Goal: Task Accomplishment & Management: Complete application form

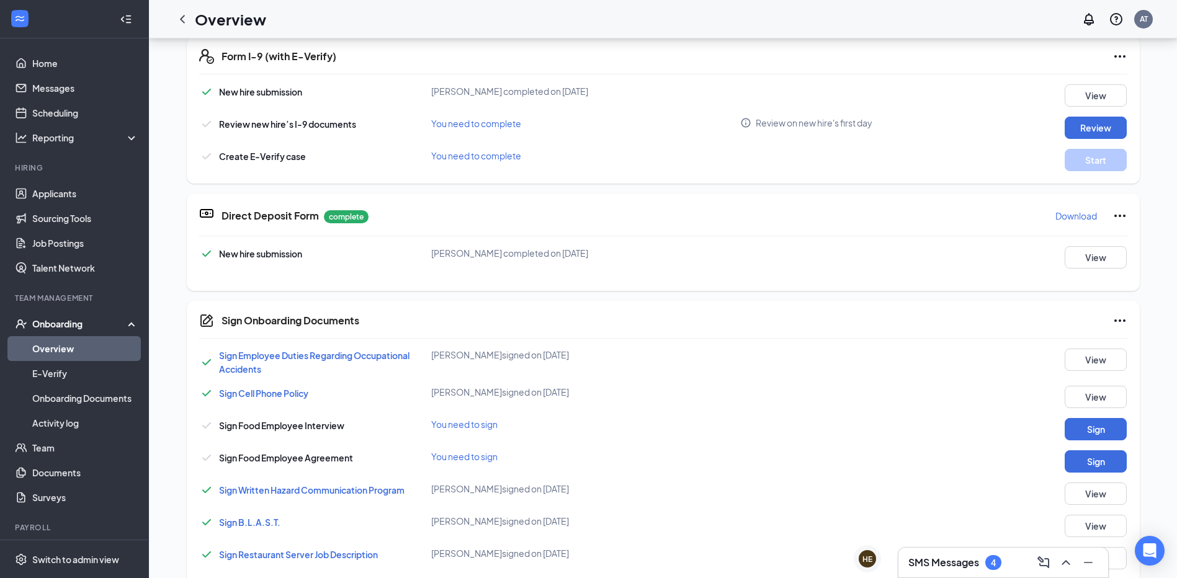
scroll to position [389, 0]
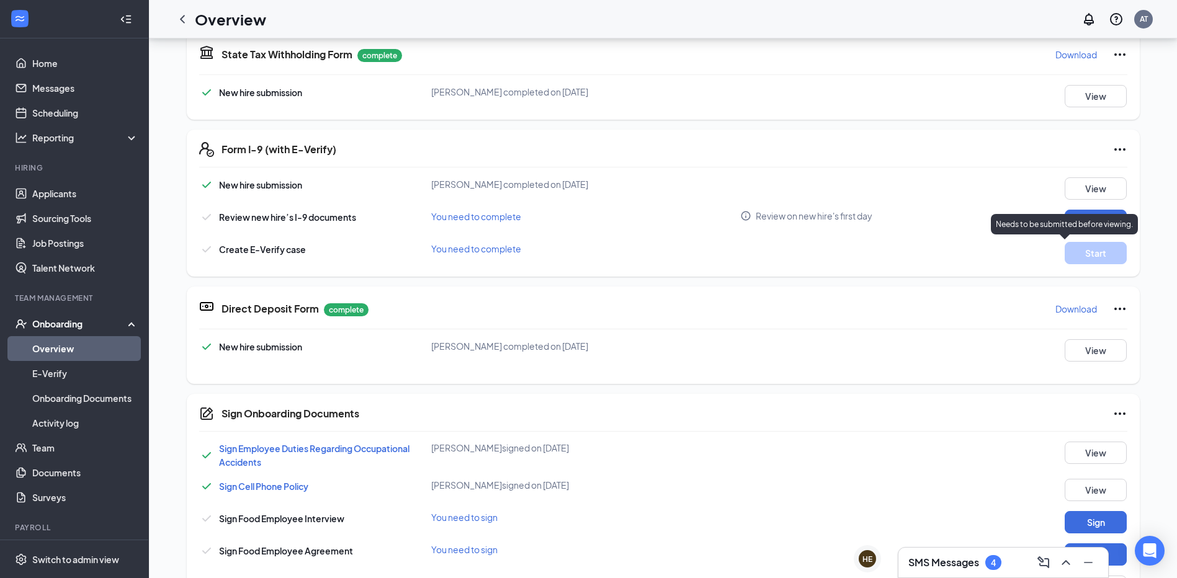
click at [1089, 224] on p "Needs to be submitted before viewing." at bounding box center [1064, 224] width 137 height 11
click at [1095, 223] on button "Review" at bounding box center [1096, 221] width 62 height 22
type input "09/16/2025"
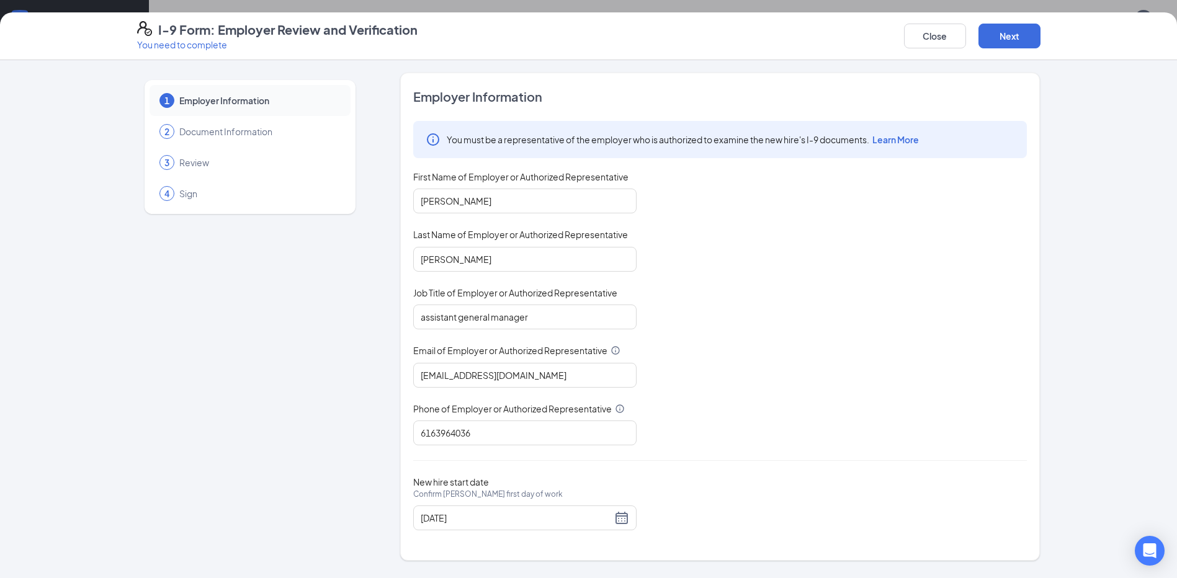
scroll to position [824, 0]
click at [1004, 37] on button "Next" at bounding box center [1010, 36] width 62 height 25
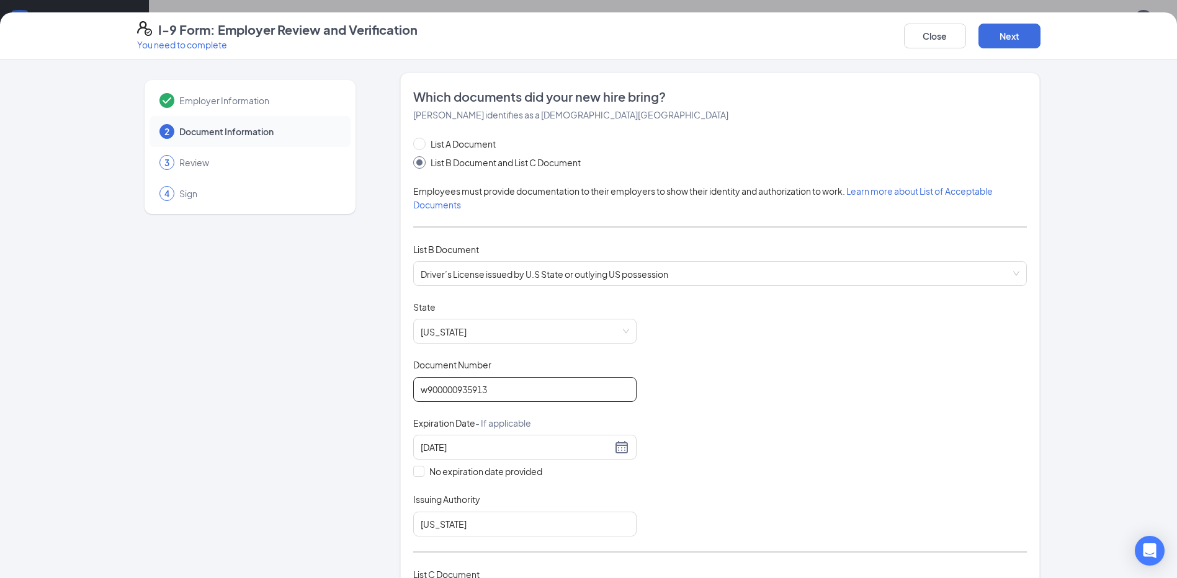
click at [489, 393] on input "w900000935913" at bounding box center [524, 389] width 223 height 25
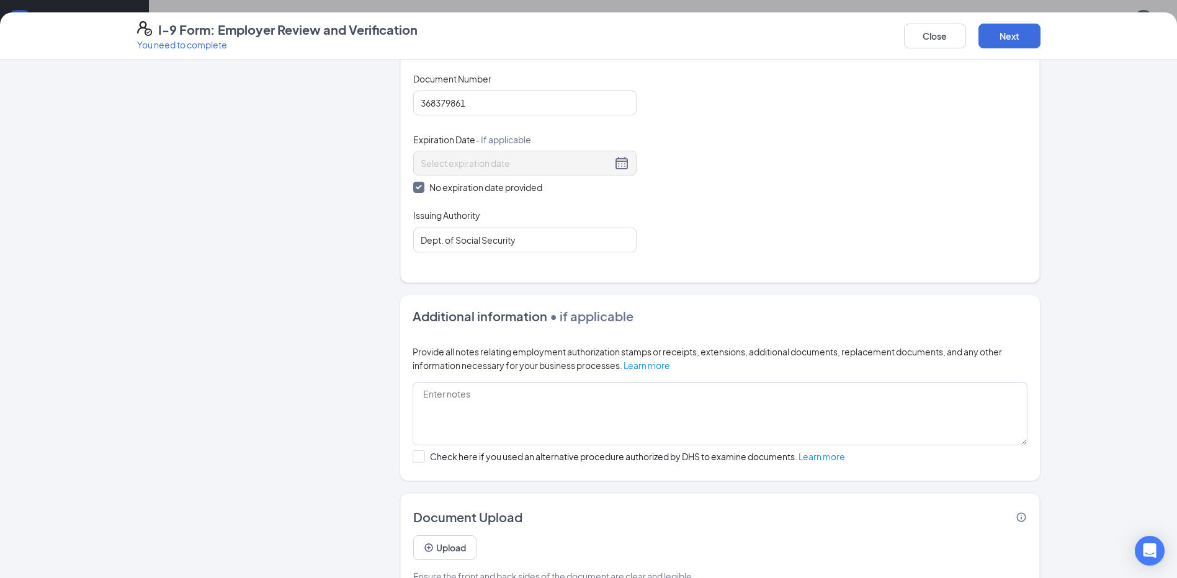
scroll to position [524, 0]
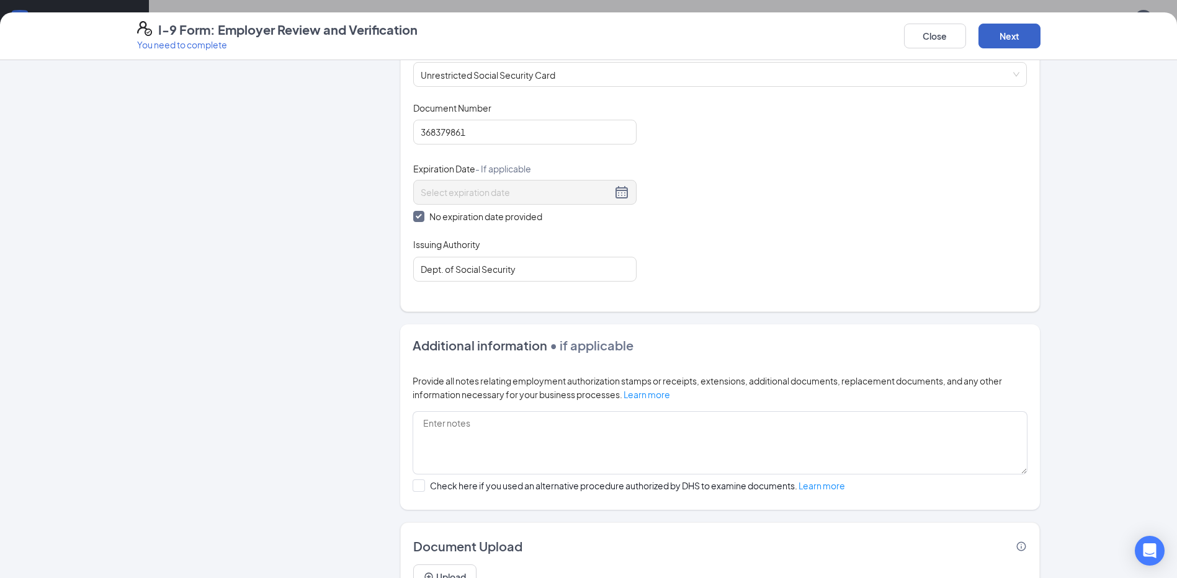
click at [1027, 28] on button "Next" at bounding box center [1010, 36] width 62 height 25
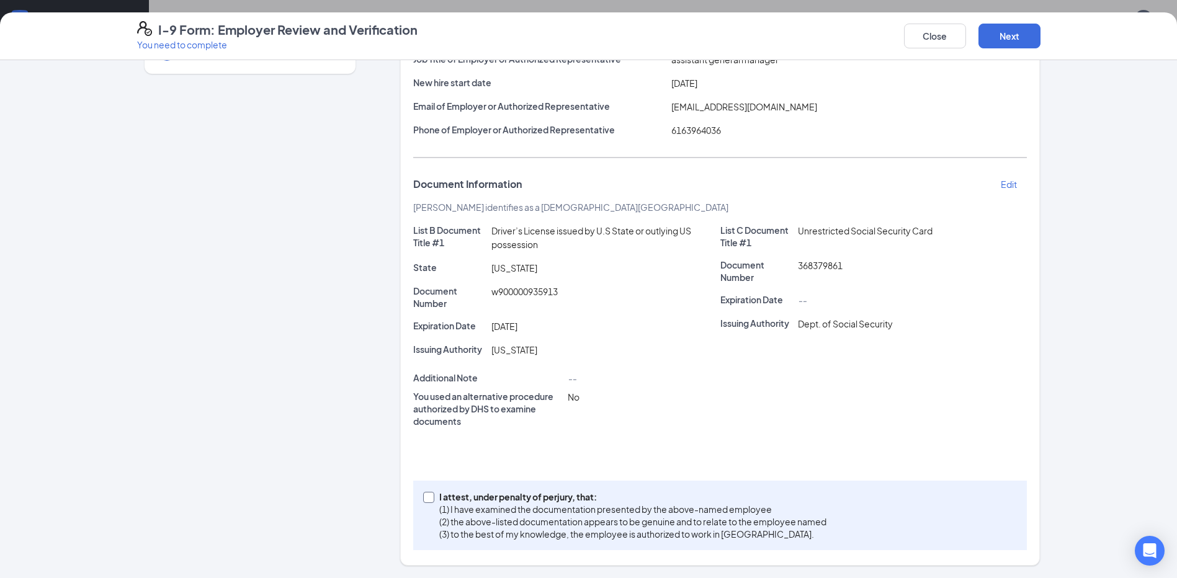
click at [428, 498] on span at bounding box center [428, 497] width 11 height 11
click at [428, 498] on input "I attest, under penalty of perjury, that: (1) I have examined the documentation…" at bounding box center [427, 496] width 9 height 9
checkbox input "true"
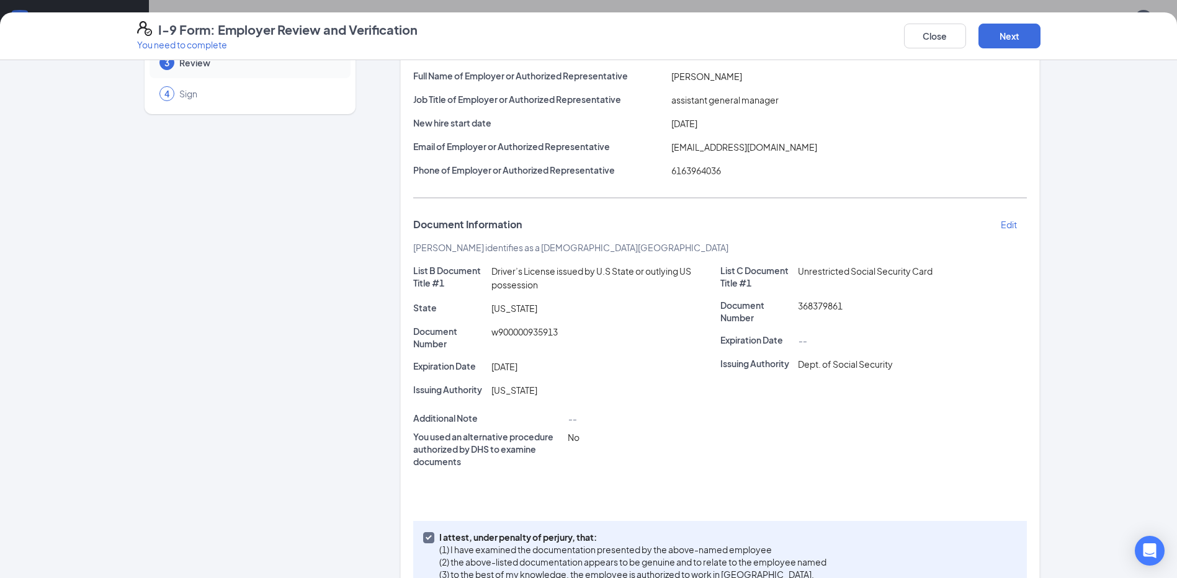
scroll to position [78, 0]
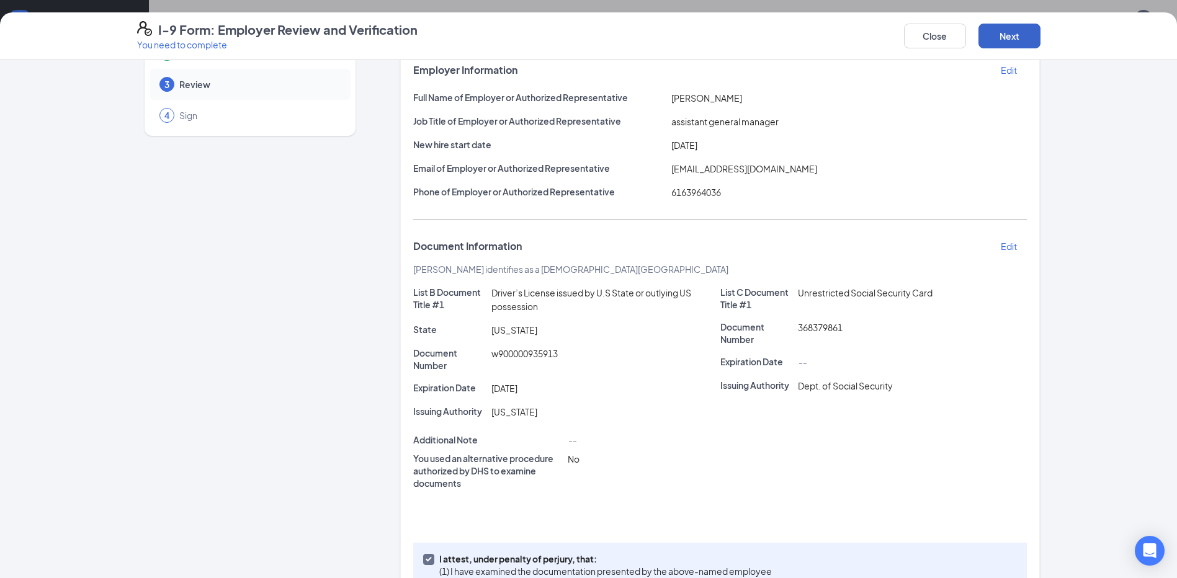
click at [1023, 34] on button "Next" at bounding box center [1010, 36] width 62 height 25
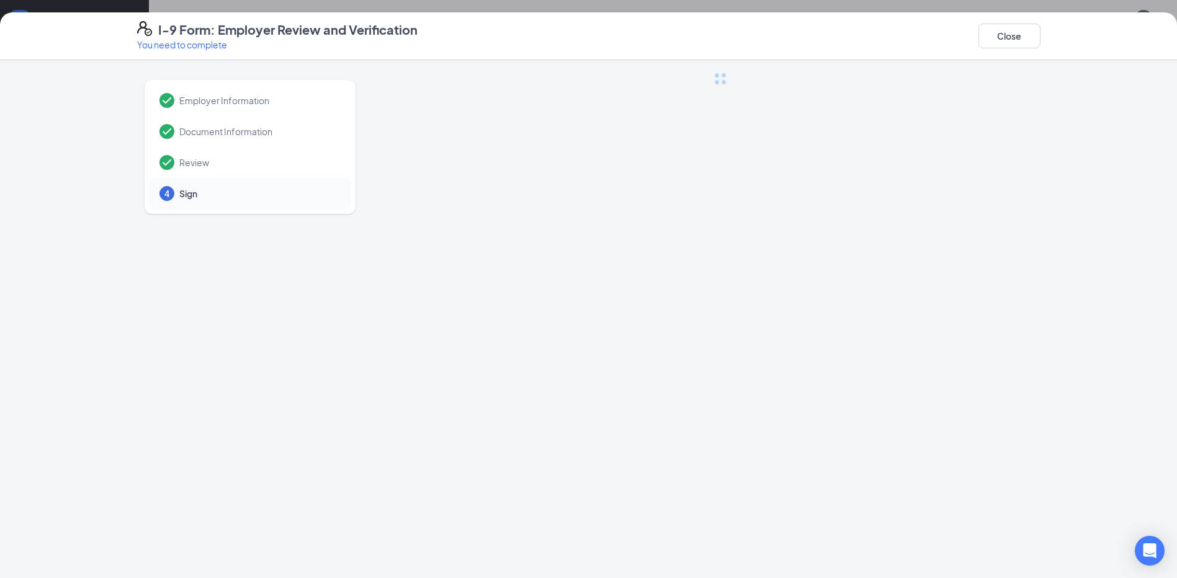
scroll to position [0, 0]
click at [1156, 549] on icon "Open Intercom Messenger" at bounding box center [1149, 551] width 14 height 16
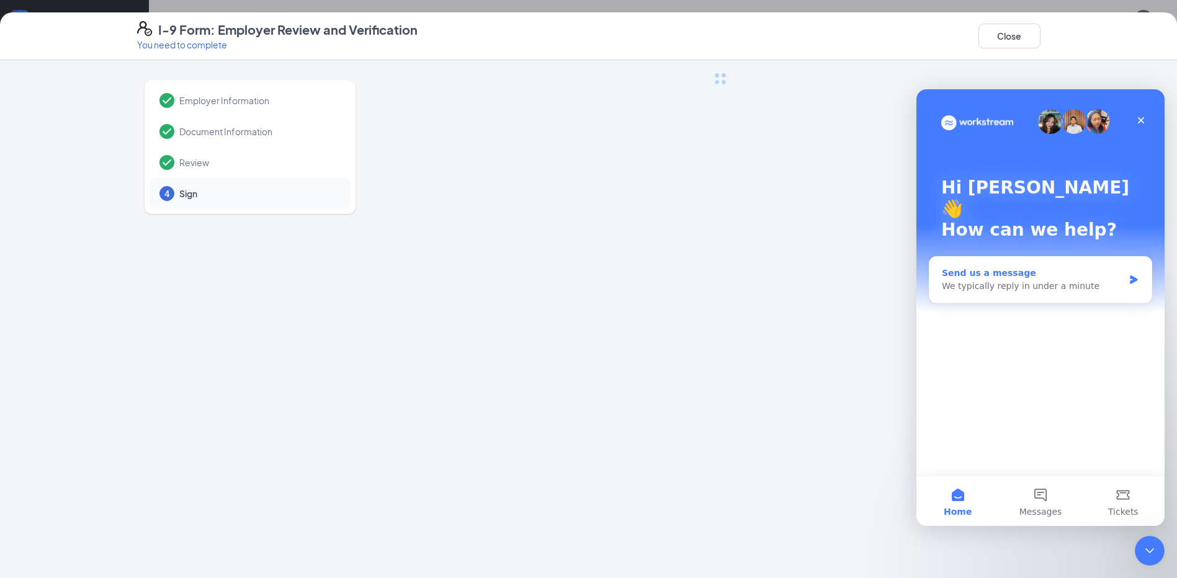
click at [1133, 275] on icon "Intercom messenger" at bounding box center [1134, 280] width 11 height 10
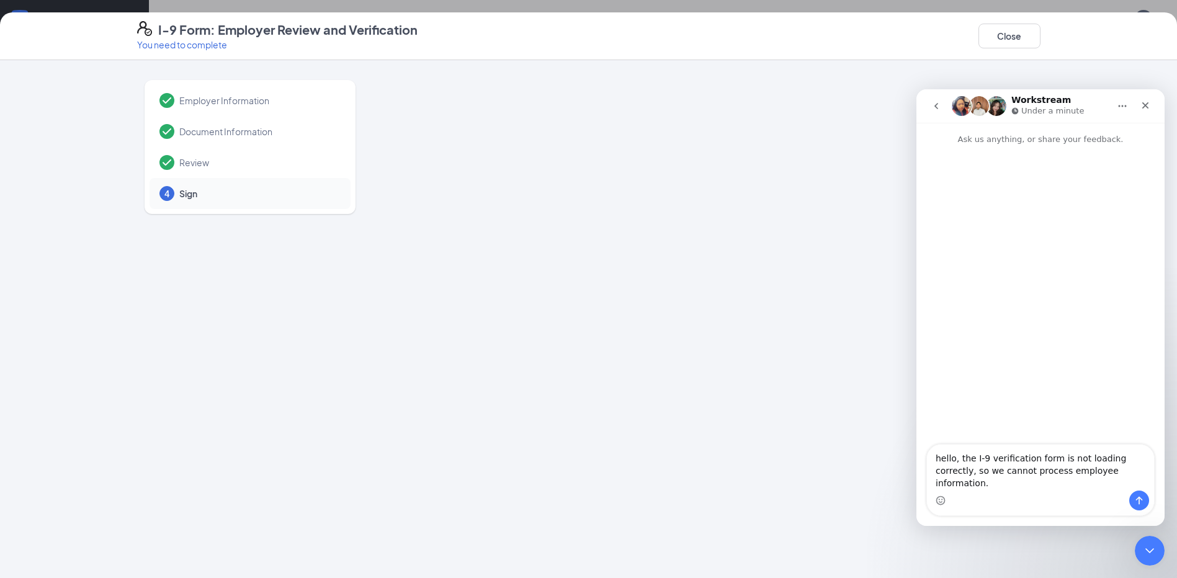
type textarea "hello, the I-9 verification form is not loading correctly, so we cannot process…"
click at [1136, 499] on icon "Send a message…" at bounding box center [1139, 501] width 10 height 10
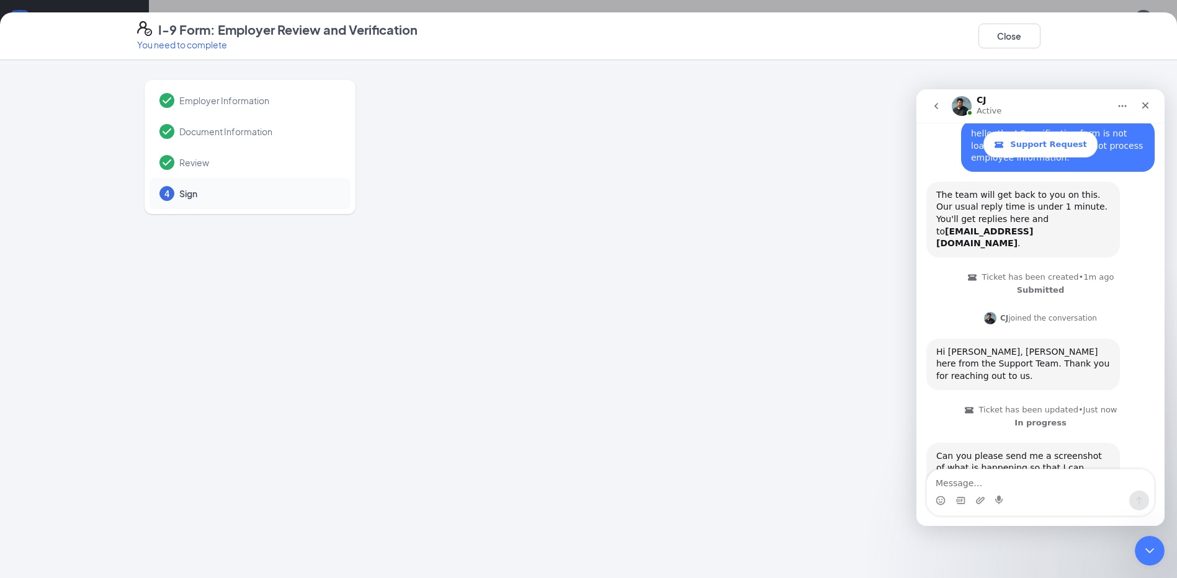
scroll to position [89, 0]
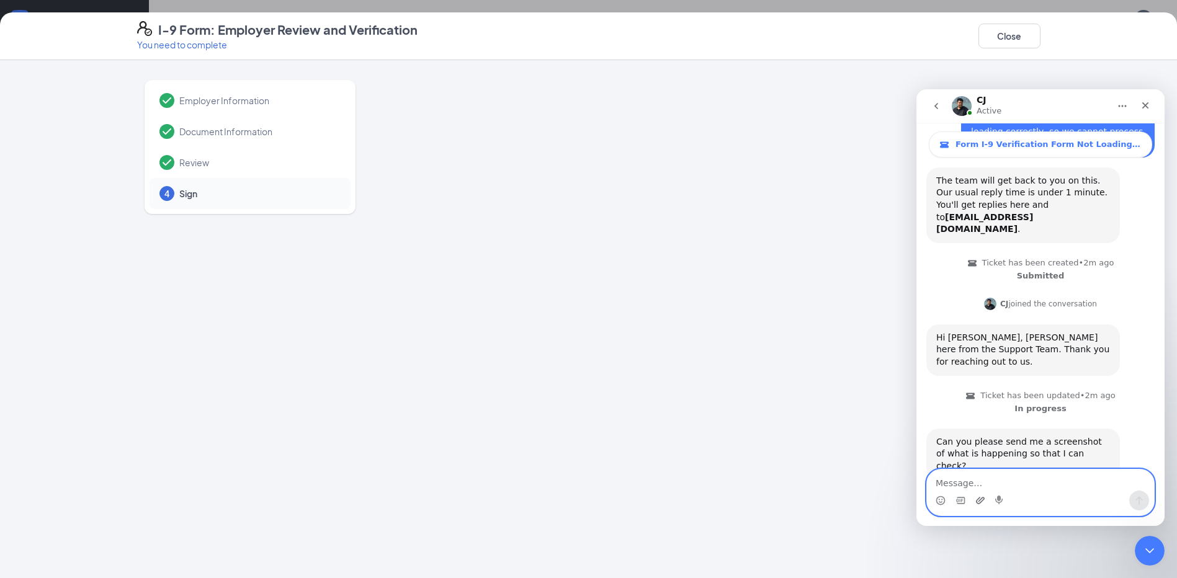
click at [979, 496] on icon "Upload attachment" at bounding box center [981, 501] width 10 height 10
click at [978, 503] on icon "Upload attachment" at bounding box center [981, 501] width 10 height 10
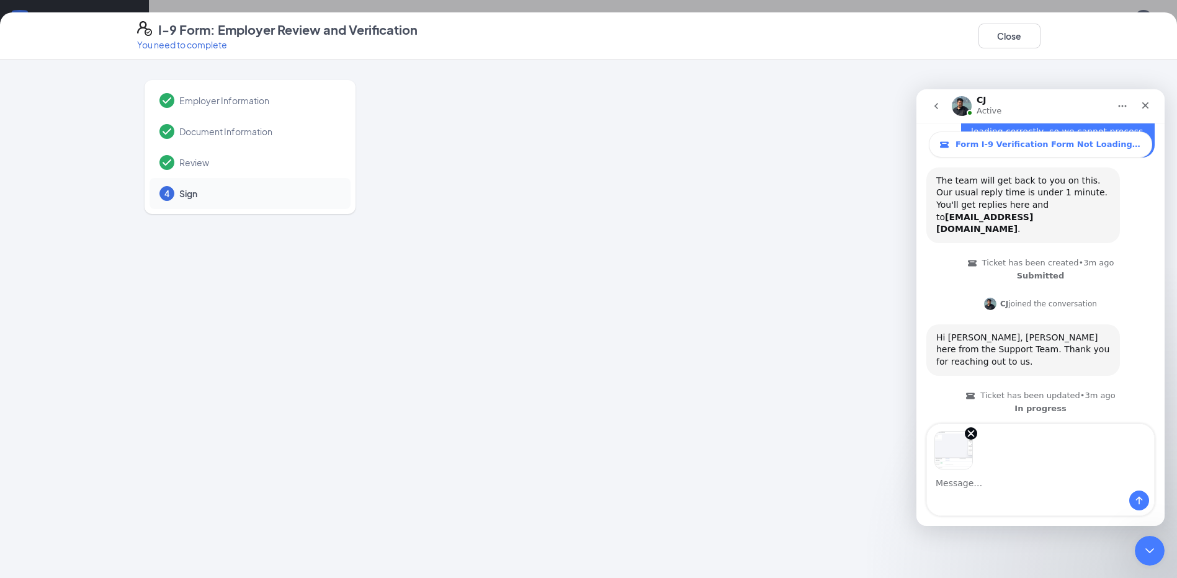
scroll to position [135, 0]
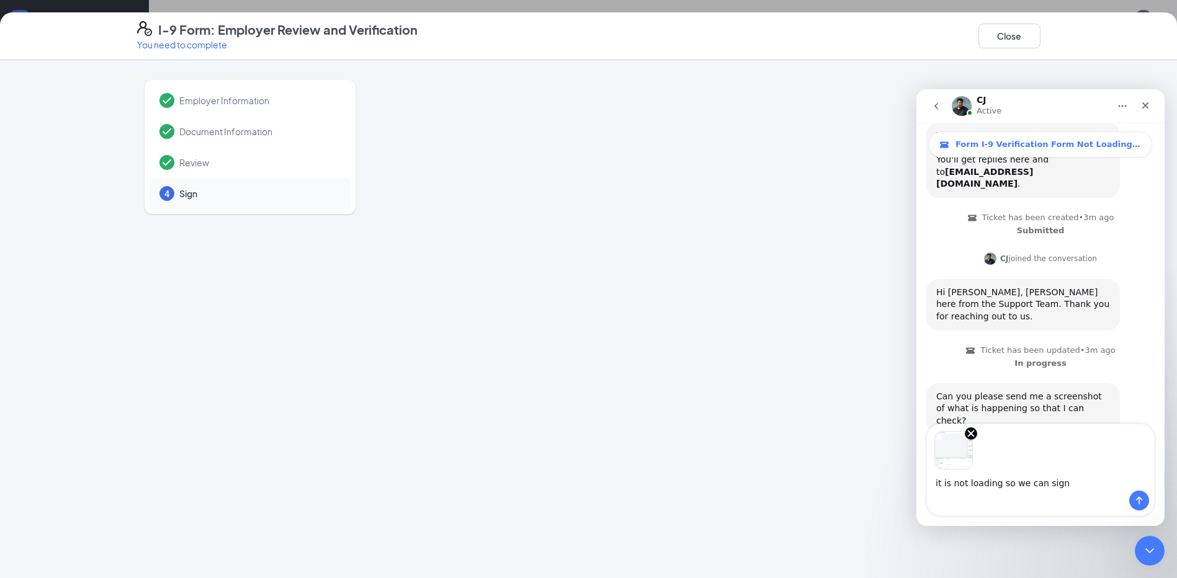
type textarea "it is not loading so we can sign"
click at [1146, 503] on button "Send a message…" at bounding box center [1139, 501] width 20 height 20
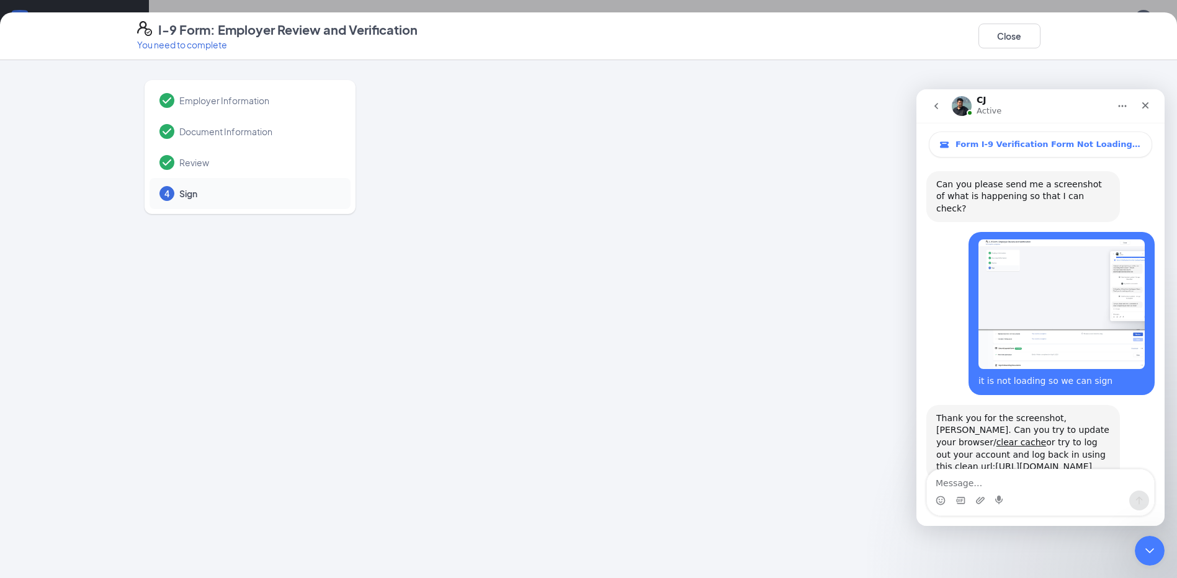
scroll to position [348, 0]
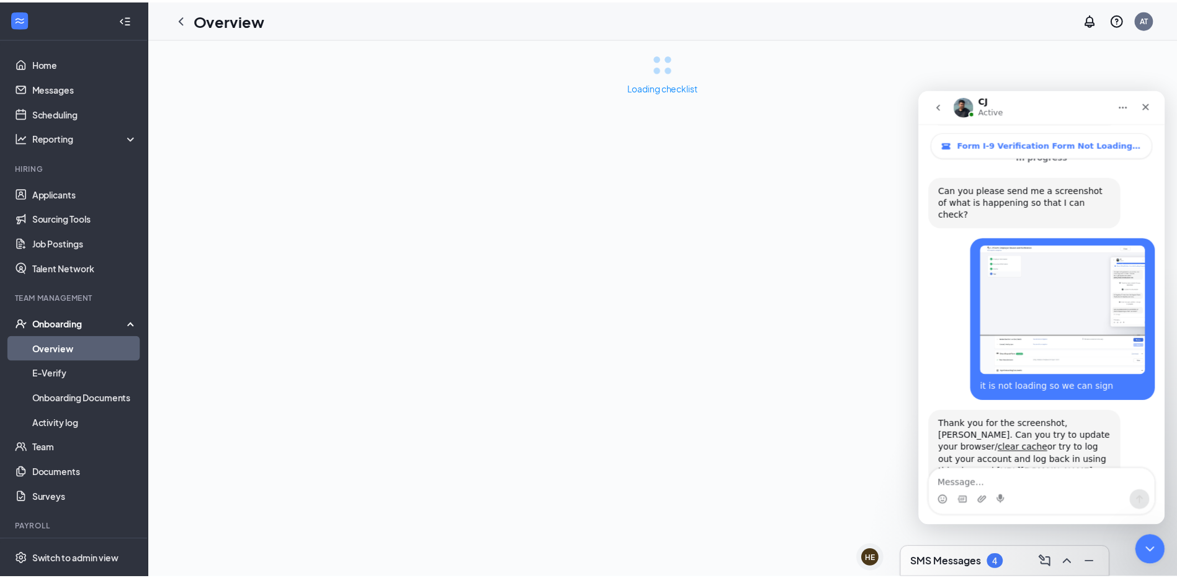
scroll to position [348, 0]
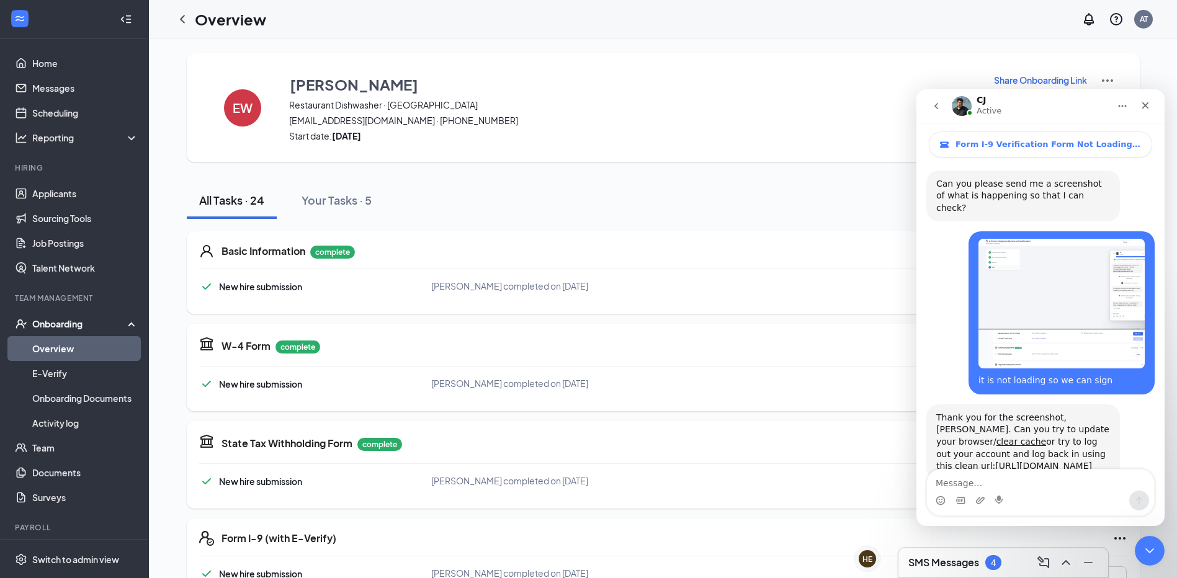
click at [938, 107] on icon "go back" at bounding box center [936, 106] width 10 height 10
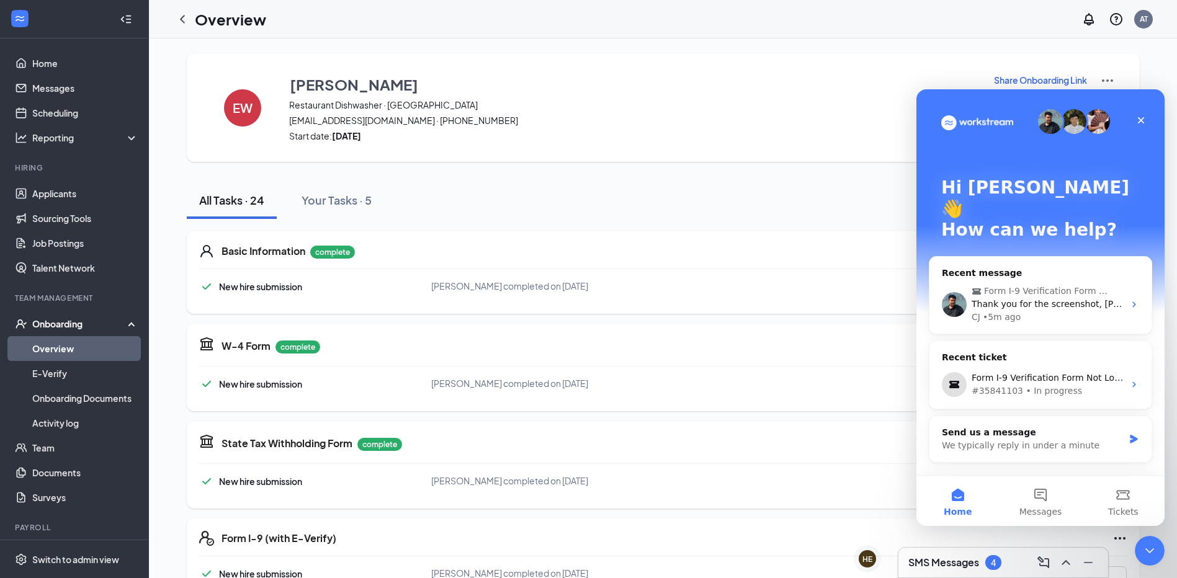
click at [941, 568] on h3 "SMS Messages" at bounding box center [944, 563] width 71 height 14
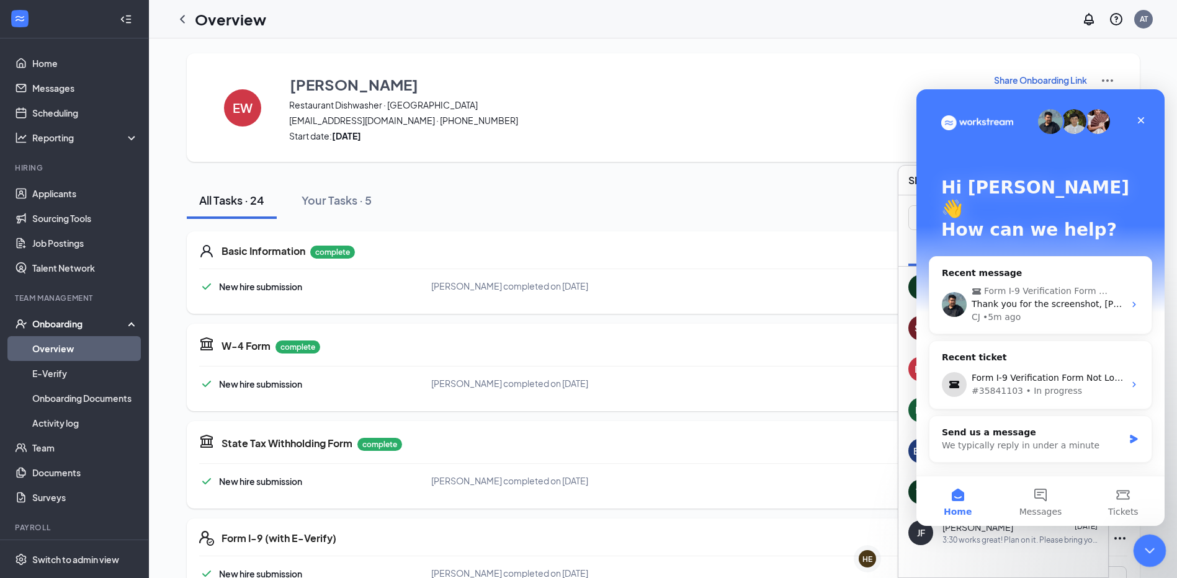
click at [1146, 548] on icon "Close Intercom Messenger" at bounding box center [1148, 549] width 15 height 15
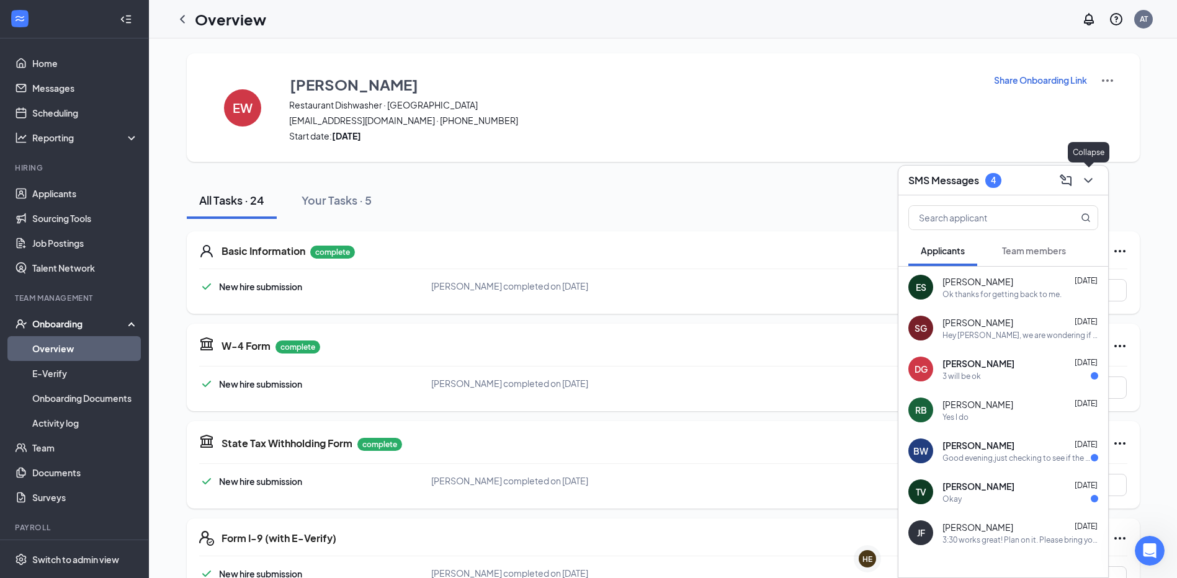
click at [1088, 177] on icon "ChevronDown" at bounding box center [1088, 180] width 15 height 15
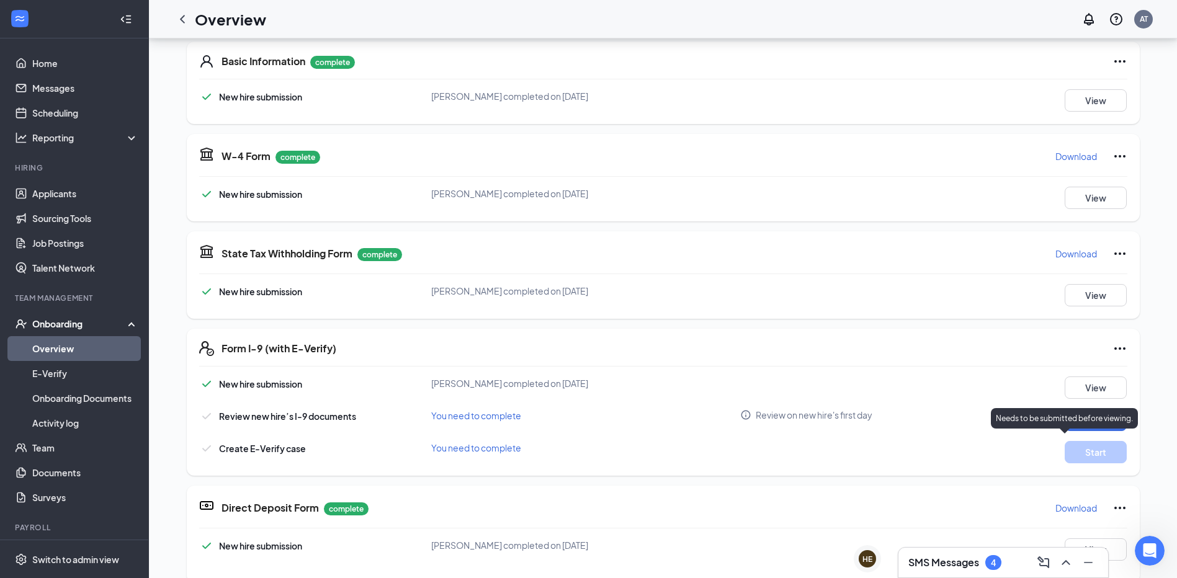
scroll to position [124, 0]
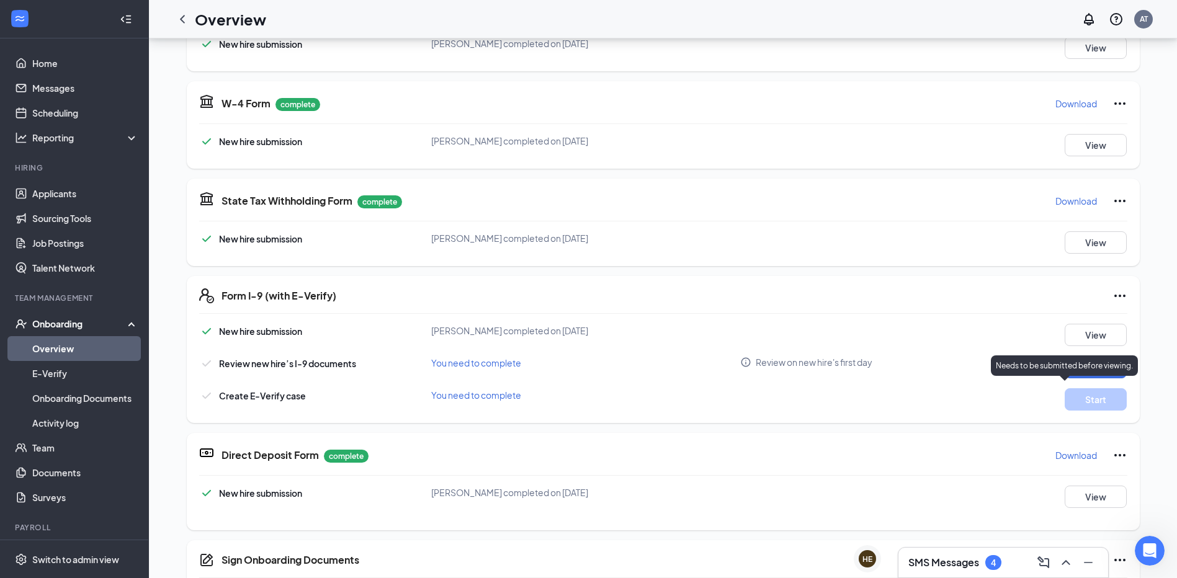
click at [1083, 368] on p "Needs to be submitted before viewing." at bounding box center [1064, 366] width 137 height 11
click at [1090, 359] on button "Review" at bounding box center [1096, 367] width 62 height 22
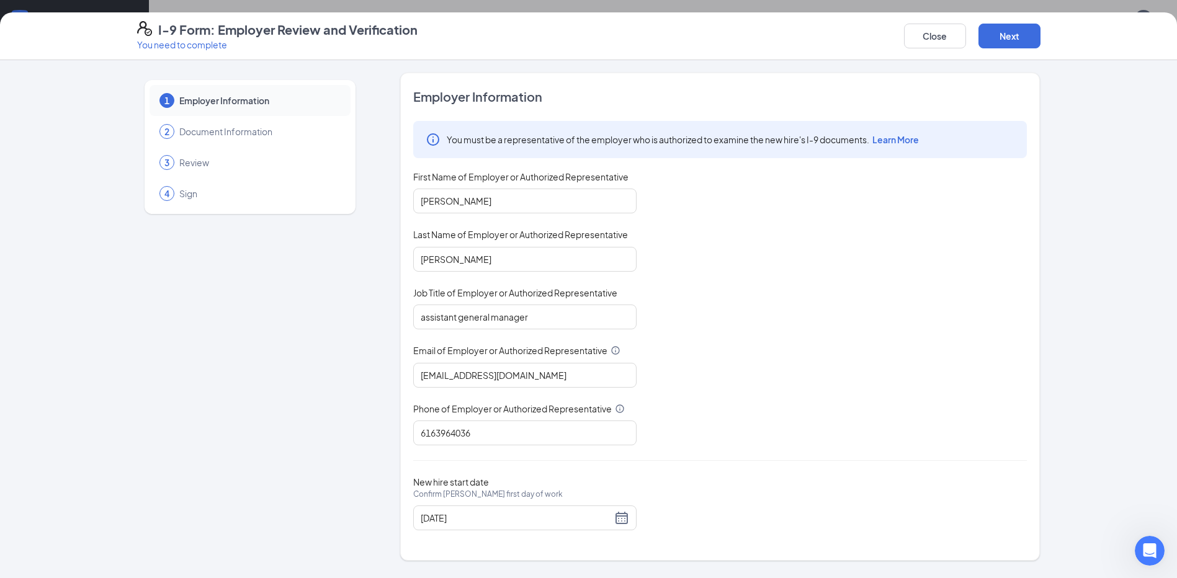
scroll to position [807, 0]
click at [1012, 43] on button "Next" at bounding box center [1010, 36] width 62 height 25
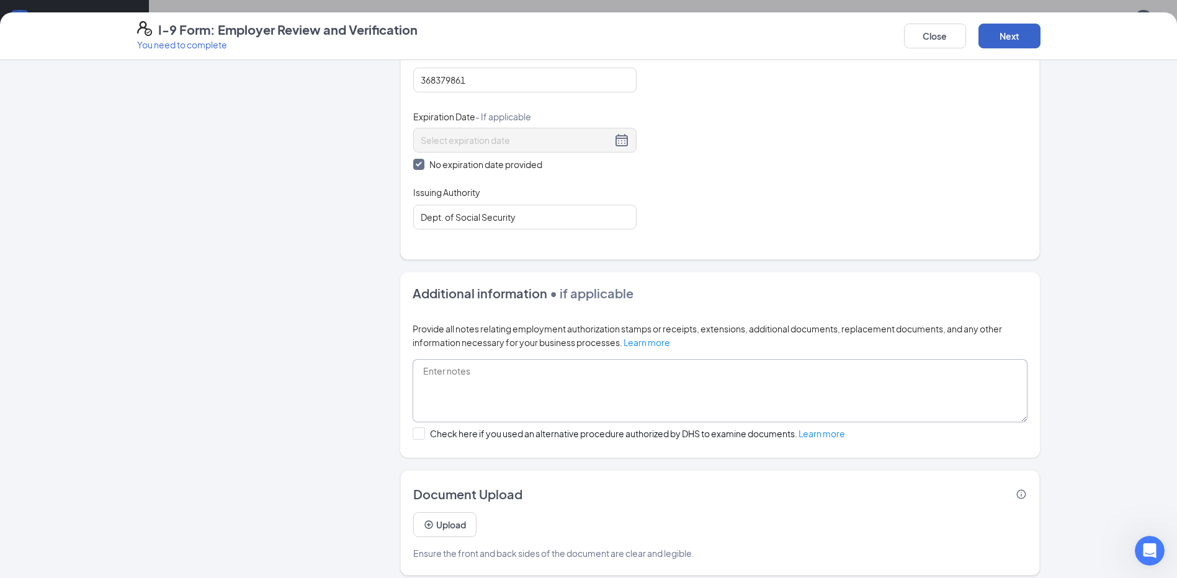
scroll to position [586, 0]
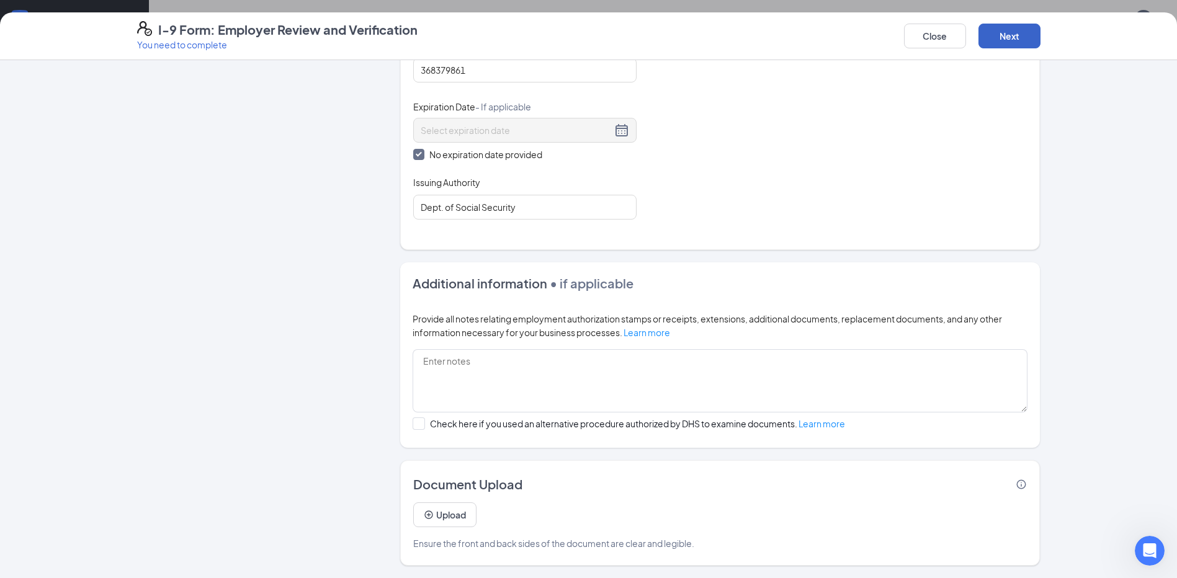
click at [1026, 37] on button "Next" at bounding box center [1010, 36] width 62 height 25
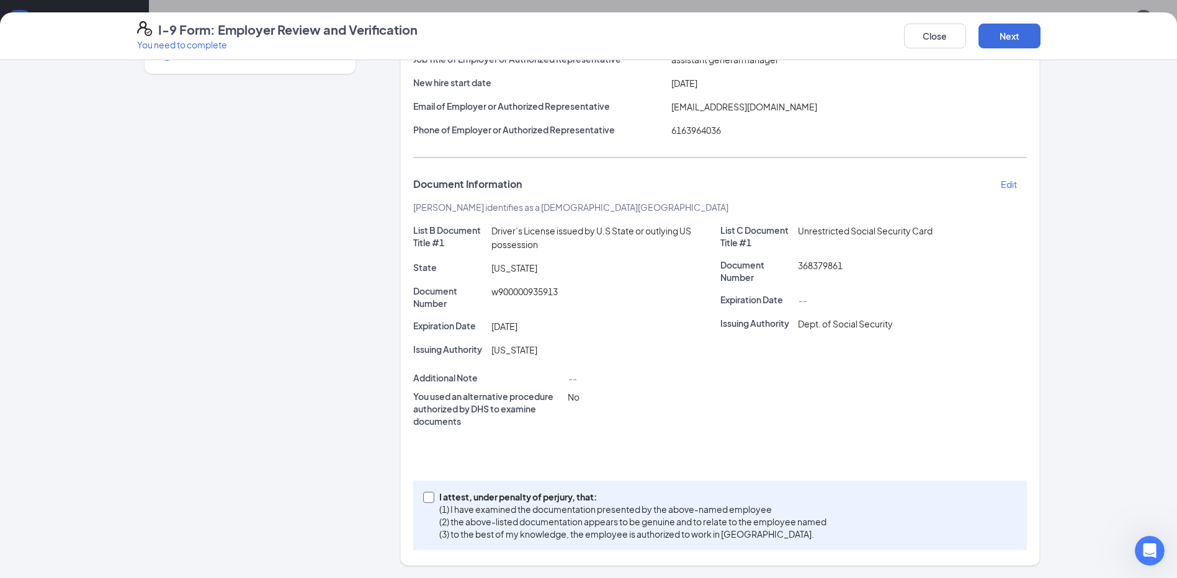
click at [423, 496] on input "I attest, under penalty of perjury, that: (1) I have examined the documentation…" at bounding box center [427, 496] width 9 height 9
checkbox input "true"
click at [1014, 39] on button "Next" at bounding box center [1010, 36] width 62 height 25
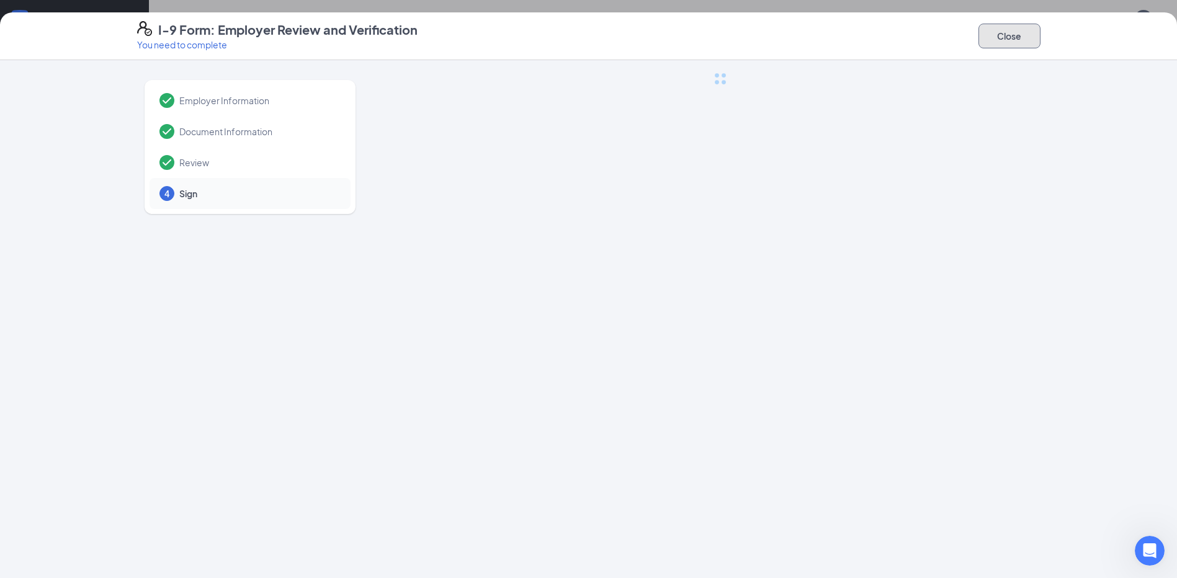
click at [1013, 29] on button "Close" at bounding box center [1010, 36] width 62 height 25
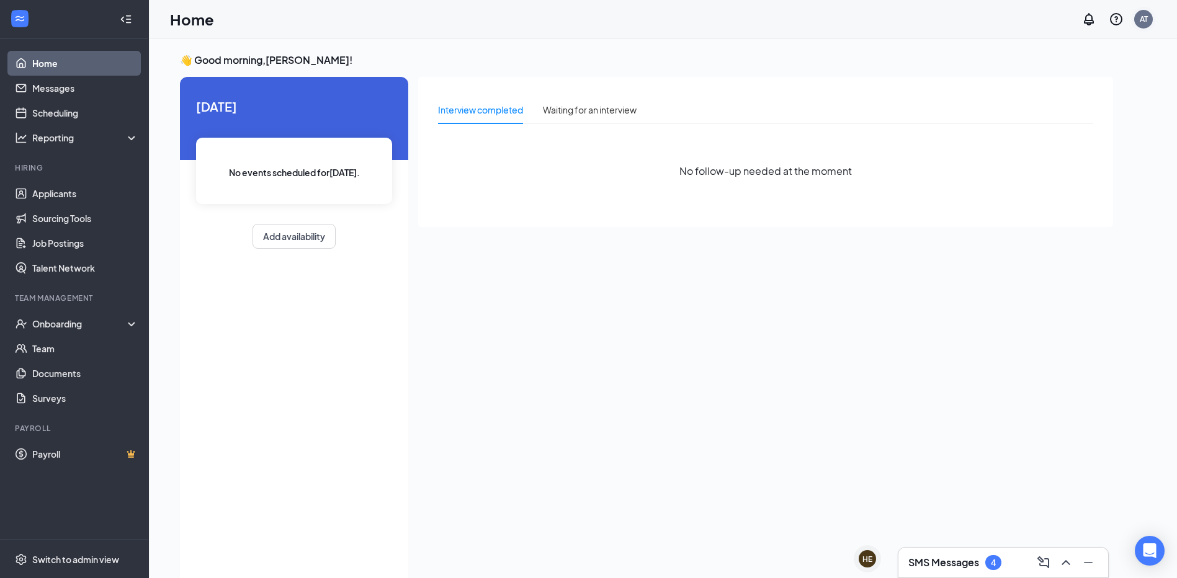
click at [1141, 24] on div "AT" at bounding box center [1143, 19] width 19 height 19
click at [1140, 17] on div "AT" at bounding box center [1144, 19] width 8 height 11
click at [1048, 187] on div "Log out" at bounding box center [1082, 190] width 134 height 12
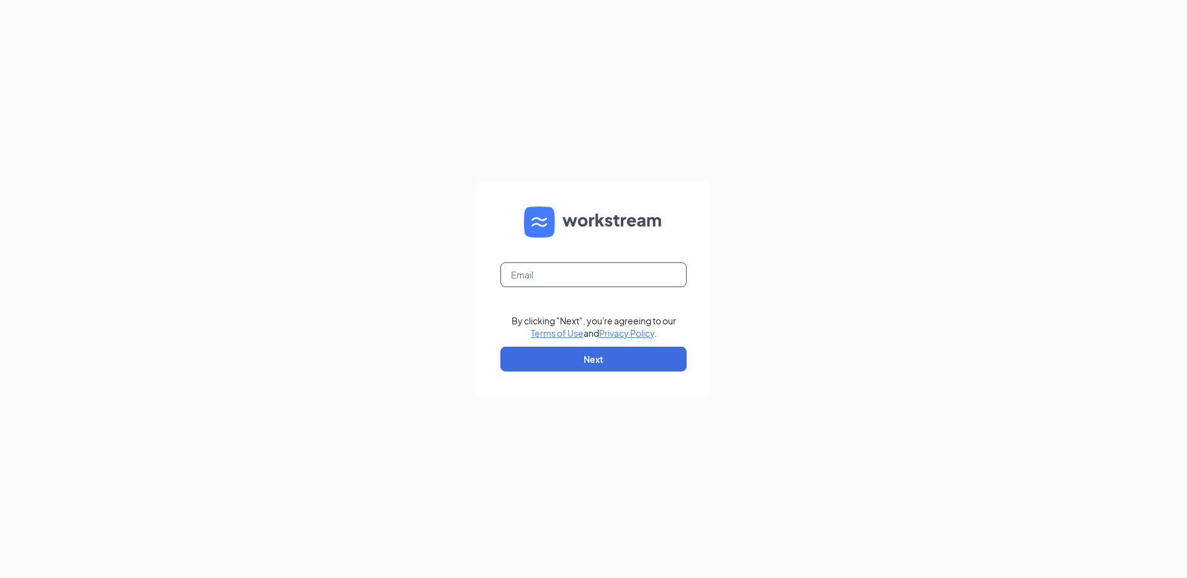
click at [556, 274] on input "text" at bounding box center [593, 275] width 186 height 25
type input "[EMAIL_ADDRESS][DOMAIN_NAME]"
click at [589, 357] on button "Next" at bounding box center [593, 359] width 186 height 25
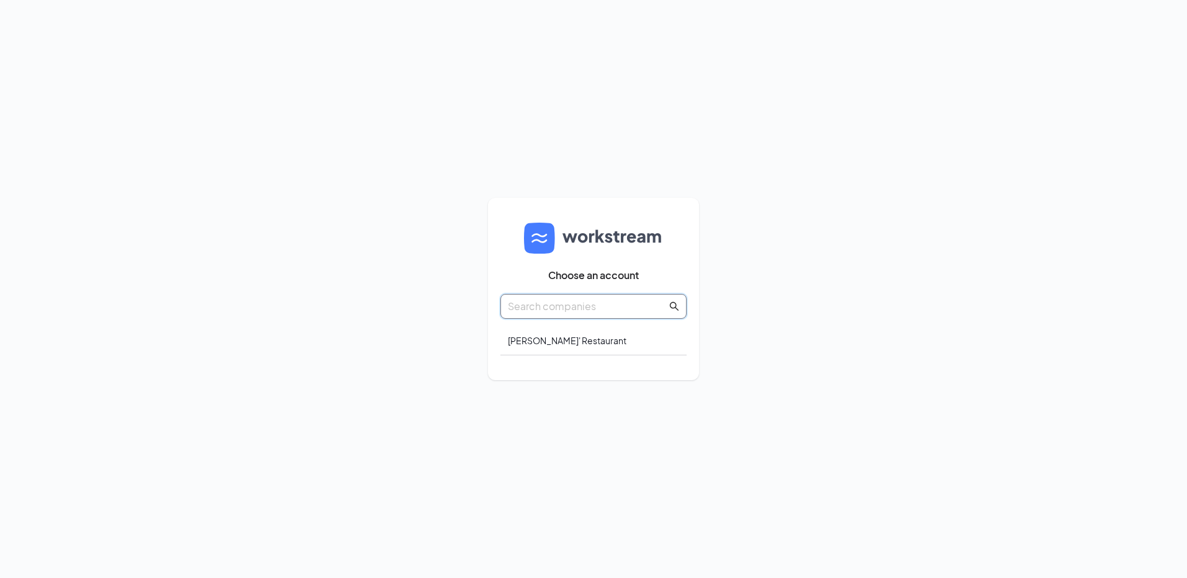
click at [548, 310] on input "text" at bounding box center [587, 307] width 159 height 16
click at [535, 343] on div "[PERSON_NAME]' Restaurant" at bounding box center [593, 340] width 186 height 29
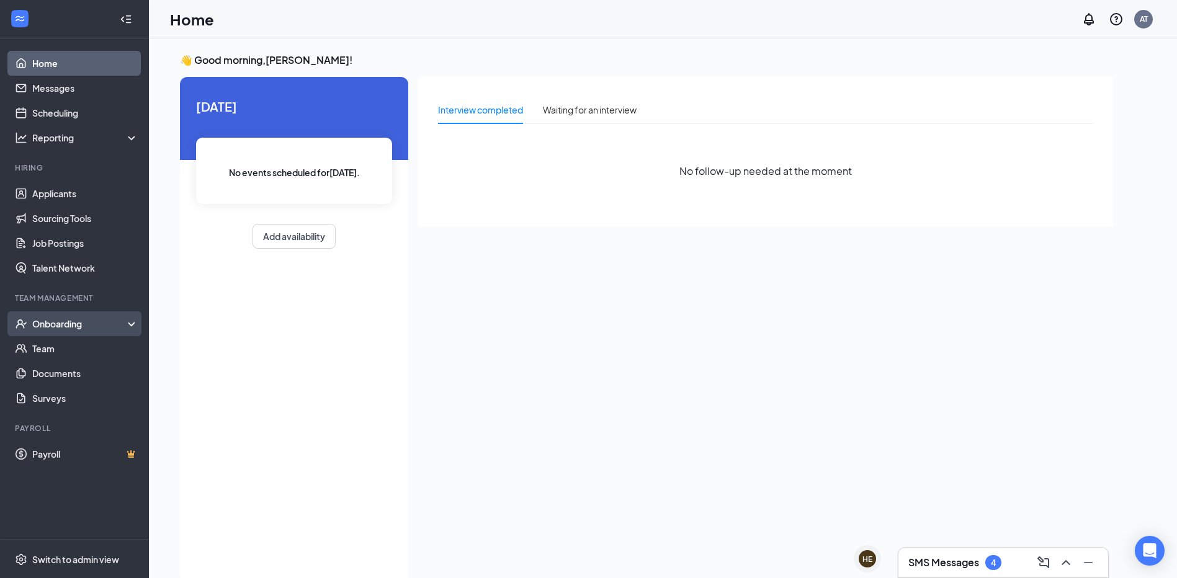
click at [65, 332] on div "Onboarding" at bounding box center [74, 324] width 149 height 25
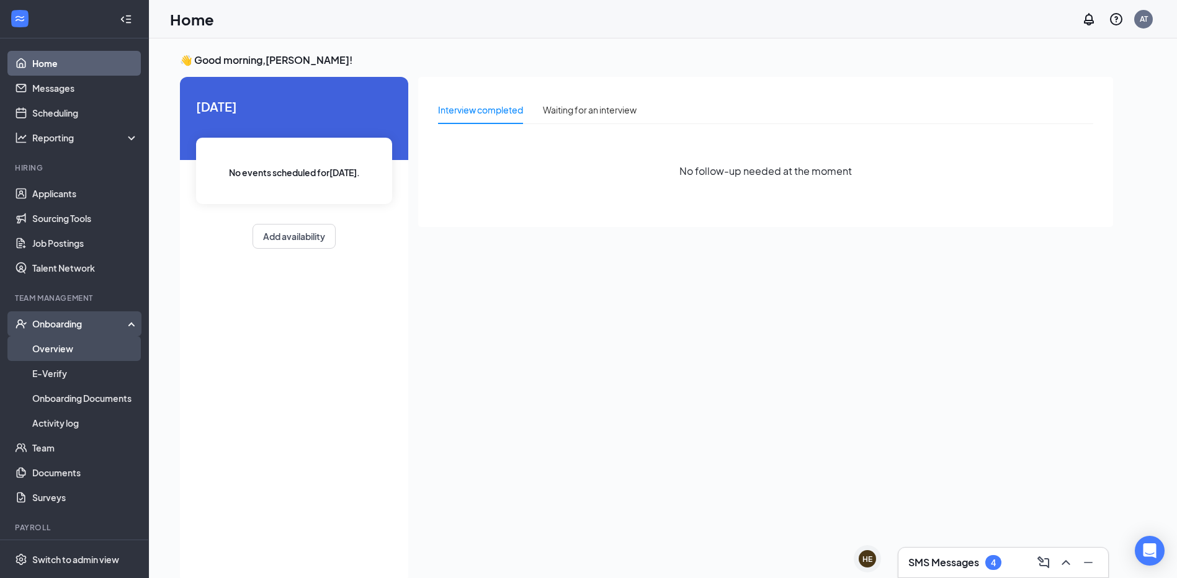
click at [97, 352] on link "Overview" at bounding box center [85, 348] width 106 height 25
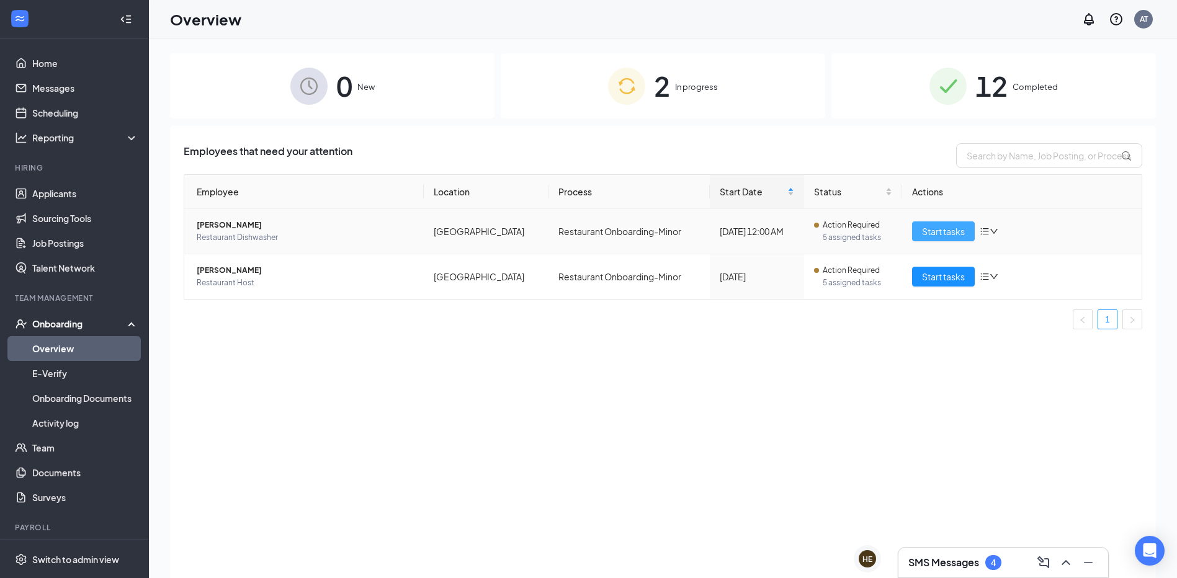
click at [920, 230] on button "Start tasks" at bounding box center [943, 232] width 63 height 20
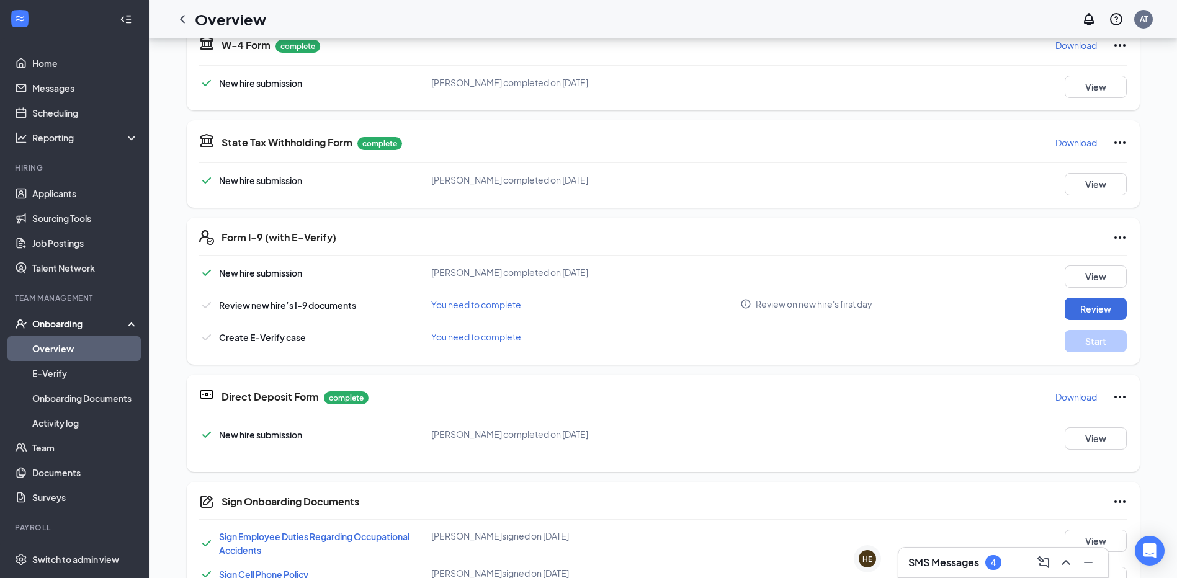
scroll to position [186, 0]
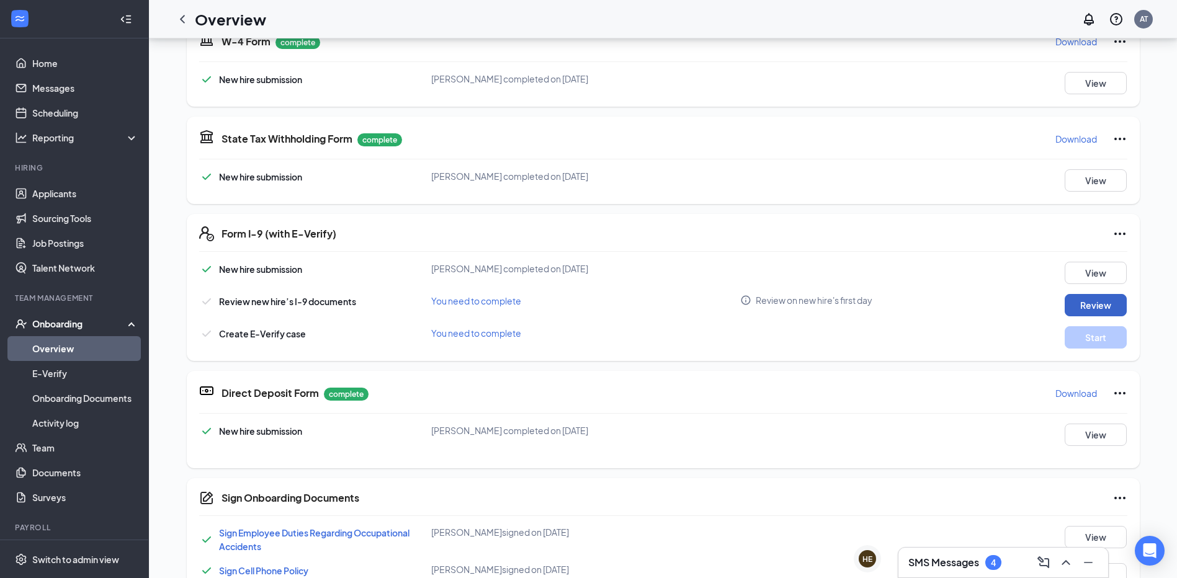
click at [1085, 305] on button "Review" at bounding box center [1096, 305] width 62 height 22
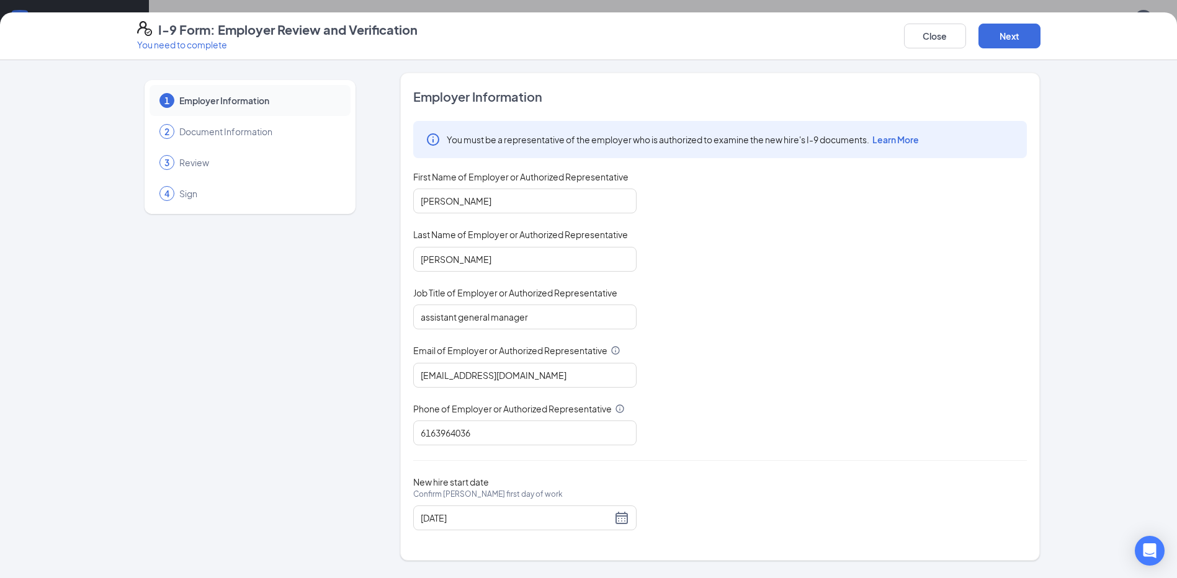
scroll to position [824, 0]
click at [1026, 35] on button "Next" at bounding box center [1010, 36] width 62 height 25
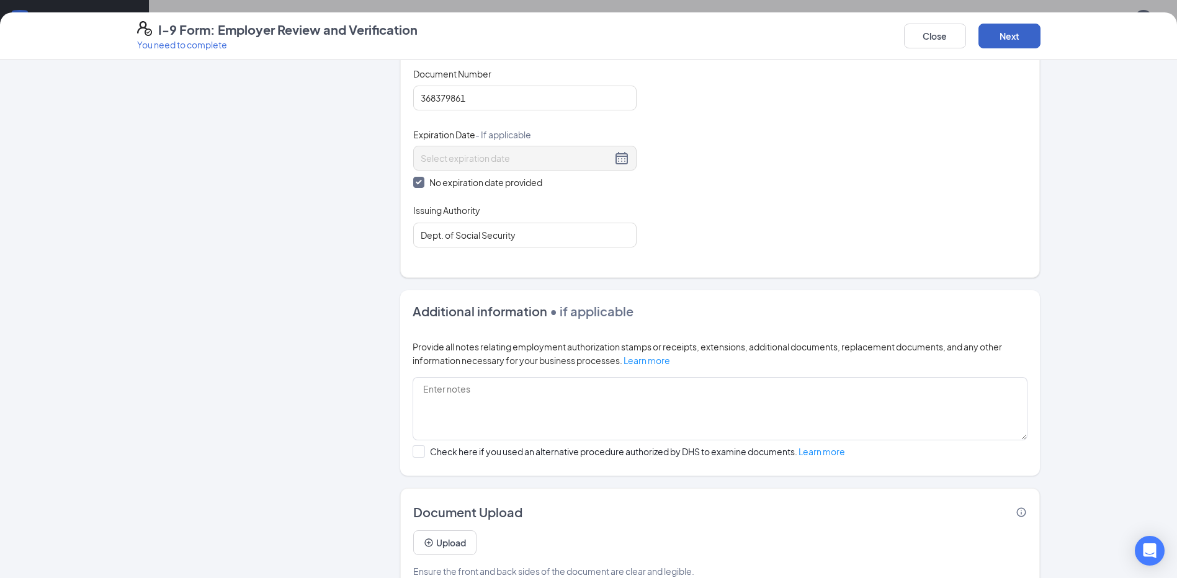
scroll to position [586, 0]
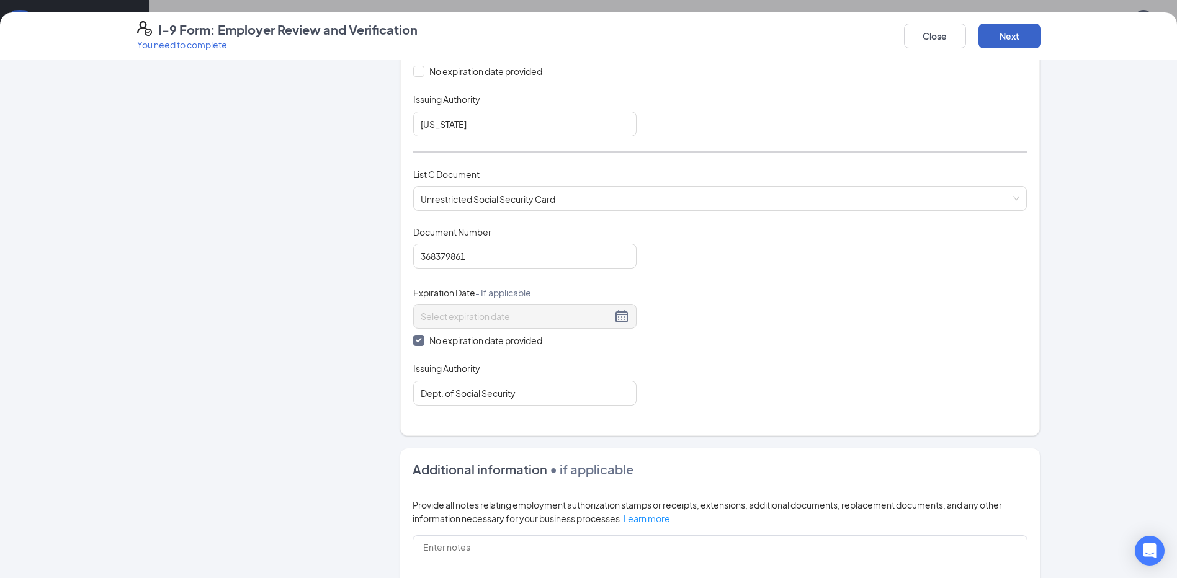
click at [1010, 39] on button "Next" at bounding box center [1010, 36] width 62 height 25
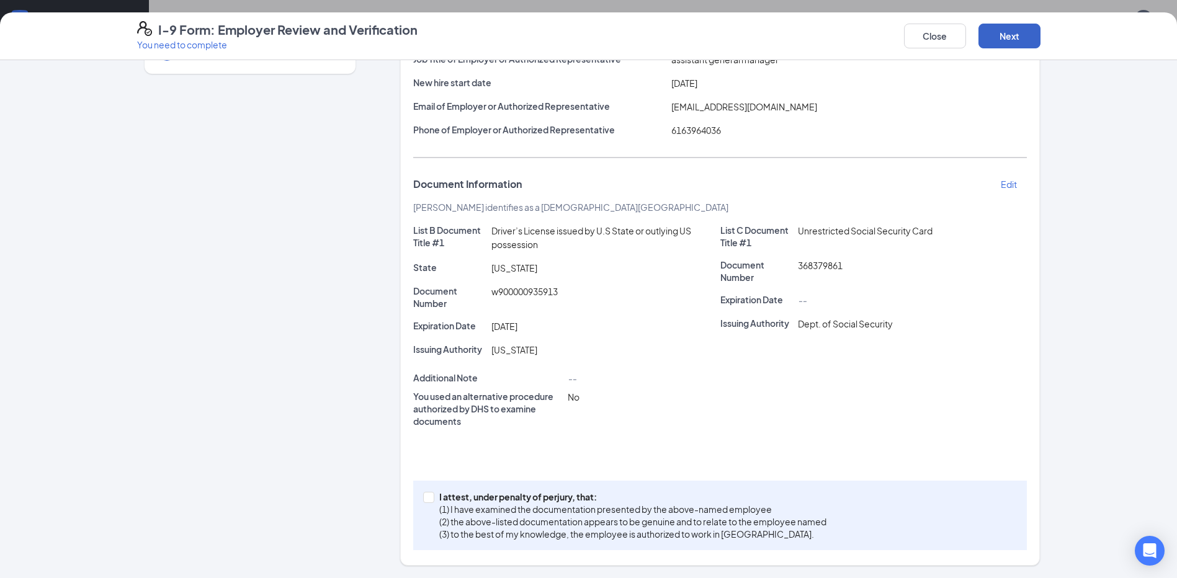
scroll to position [140, 0]
click at [423, 495] on input "I attest, under penalty of perjury, that: (1) I have examined the documentation…" at bounding box center [427, 496] width 9 height 9
checkbox input "true"
click at [1021, 34] on button "Next" at bounding box center [1010, 36] width 62 height 25
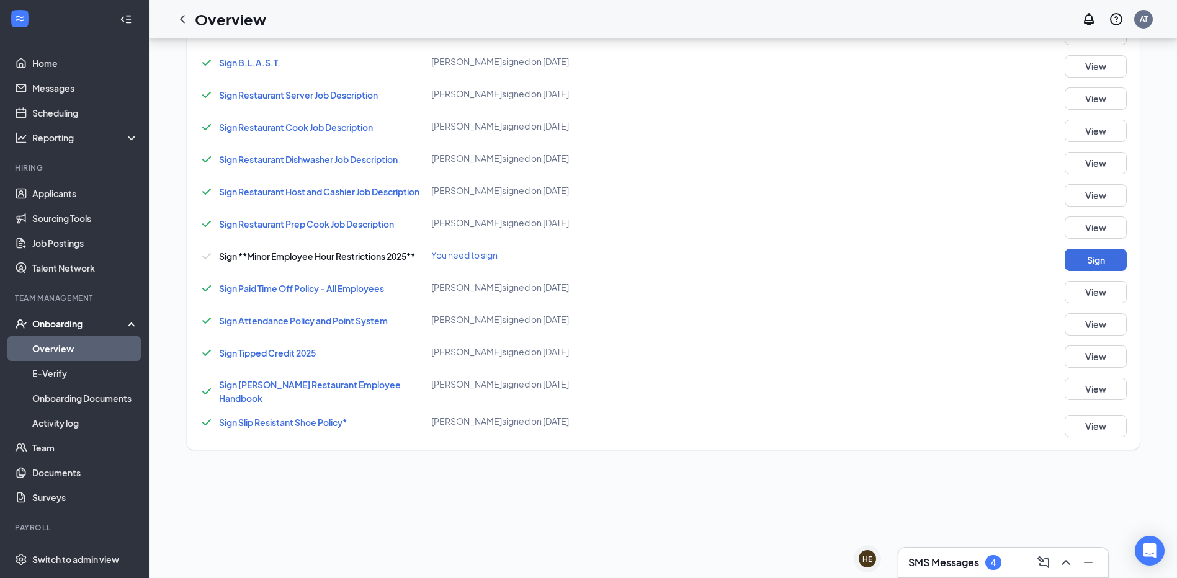
scroll to position [197, 0]
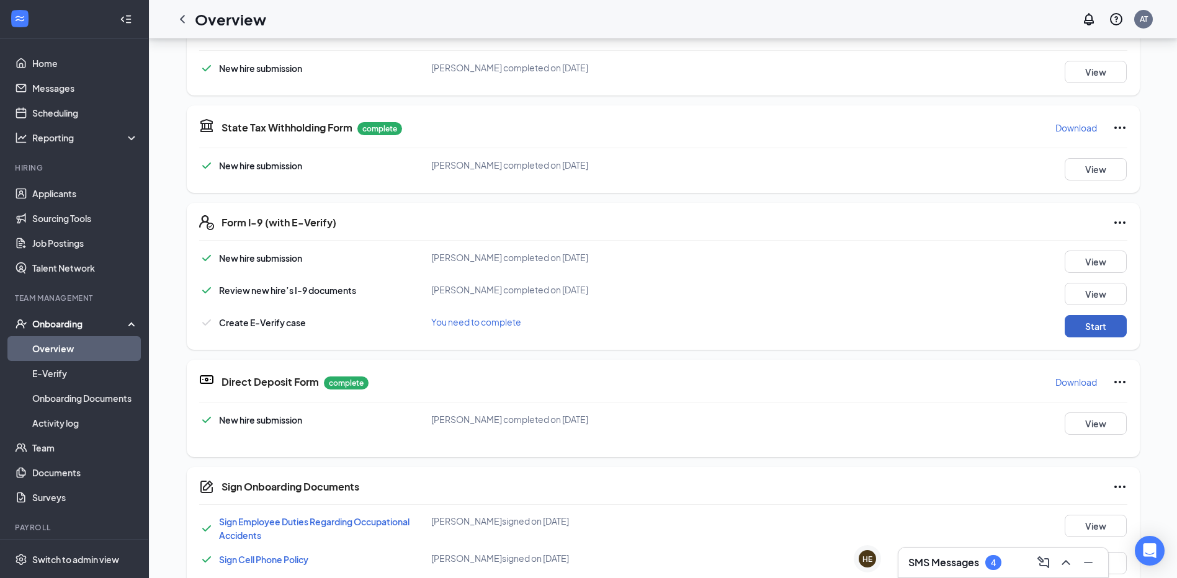
click at [1106, 320] on button "Start" at bounding box center [1096, 326] width 62 height 22
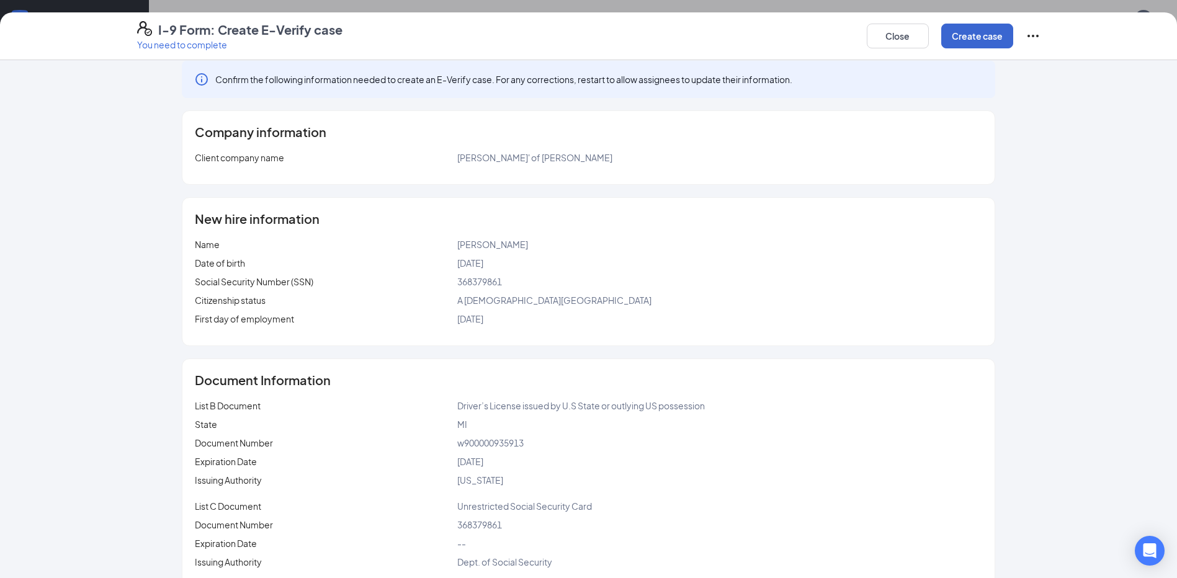
scroll to position [0, 0]
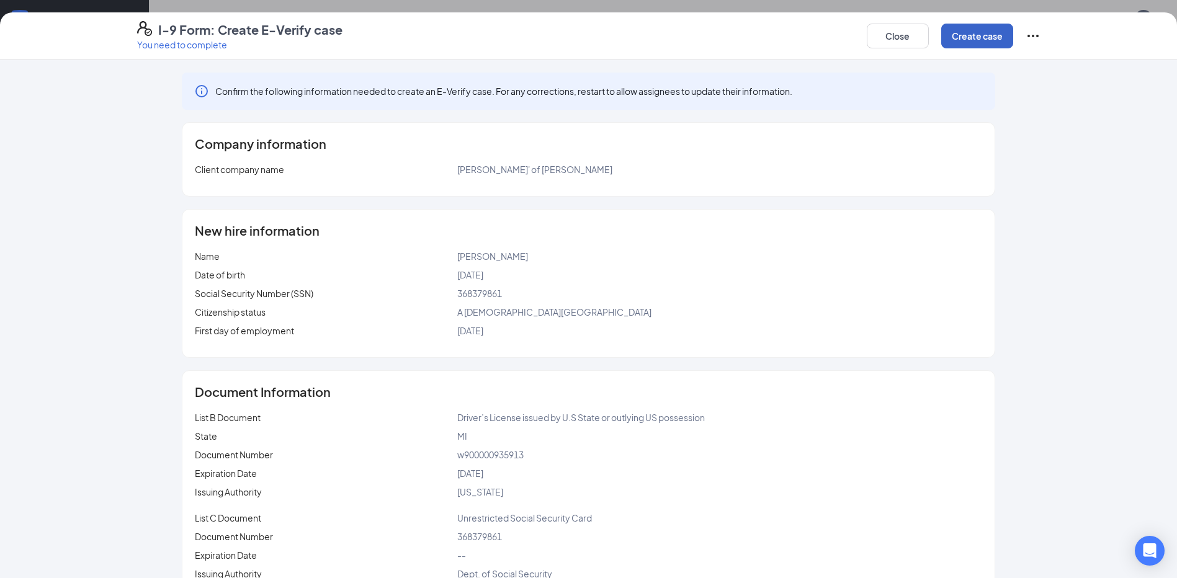
click at [967, 38] on button "Create case" at bounding box center [977, 36] width 72 height 25
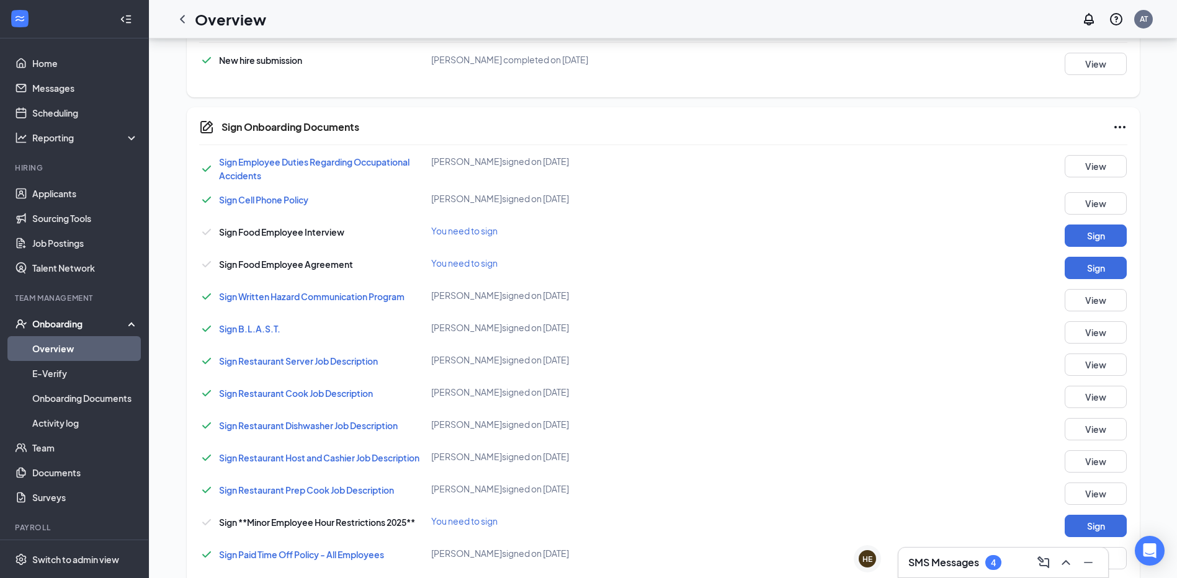
scroll to position [632, 0]
click at [1090, 229] on button "Sign" at bounding box center [1096, 234] width 62 height 22
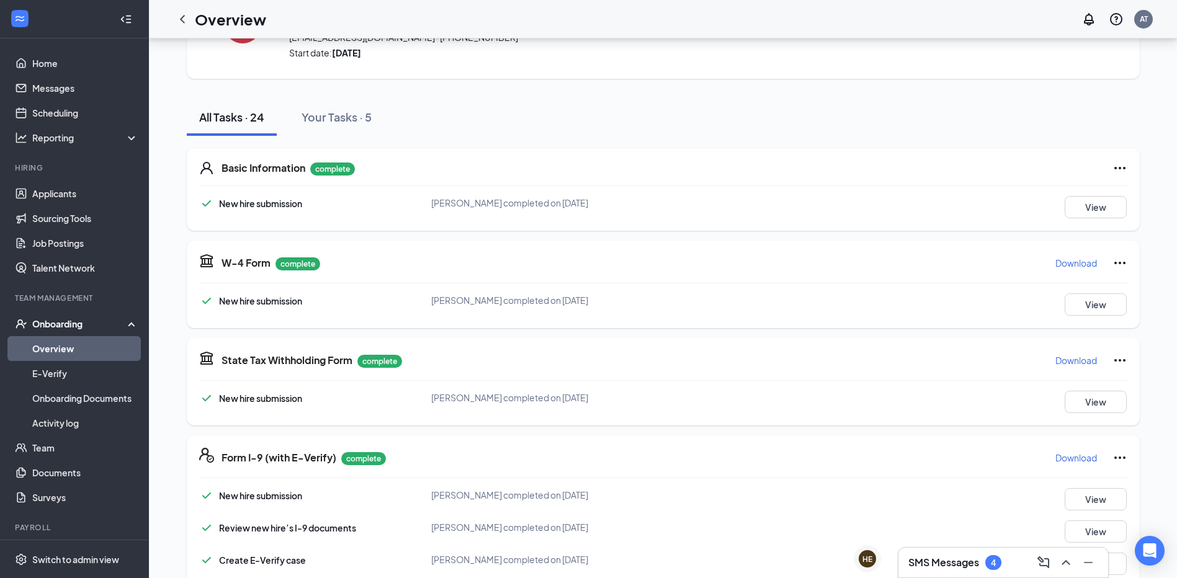
scroll to position [0, 0]
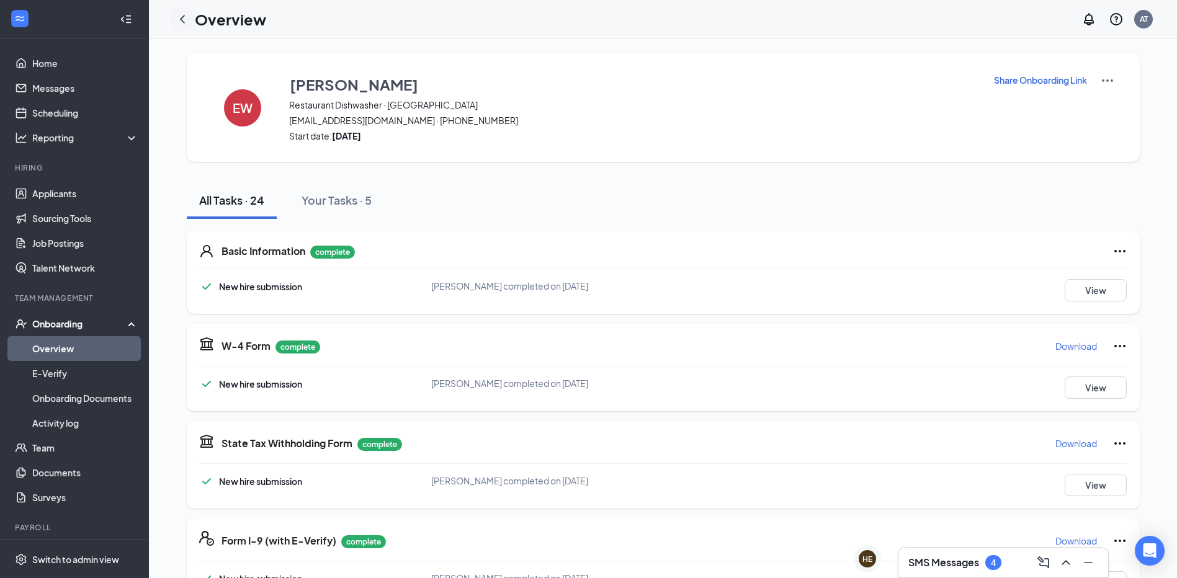
click at [178, 18] on icon "ChevronLeft" at bounding box center [182, 19] width 15 height 15
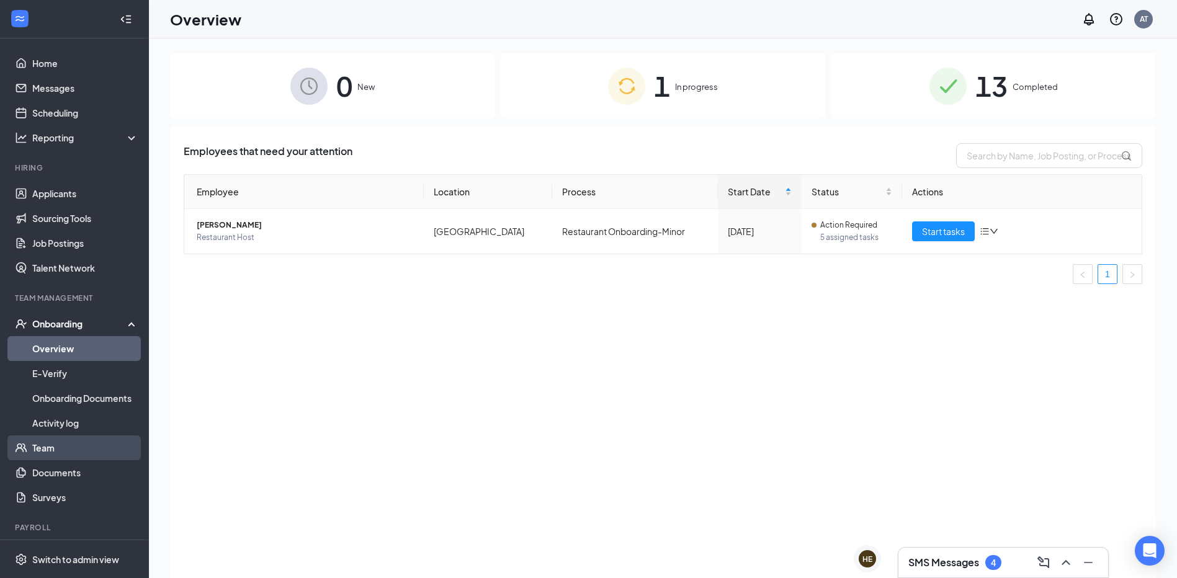
click at [45, 447] on link "Team" at bounding box center [85, 448] width 106 height 25
click at [58, 447] on link "Team" at bounding box center [85, 448] width 106 height 25
click at [247, 222] on span "[PERSON_NAME]" at bounding box center [305, 225] width 217 height 12
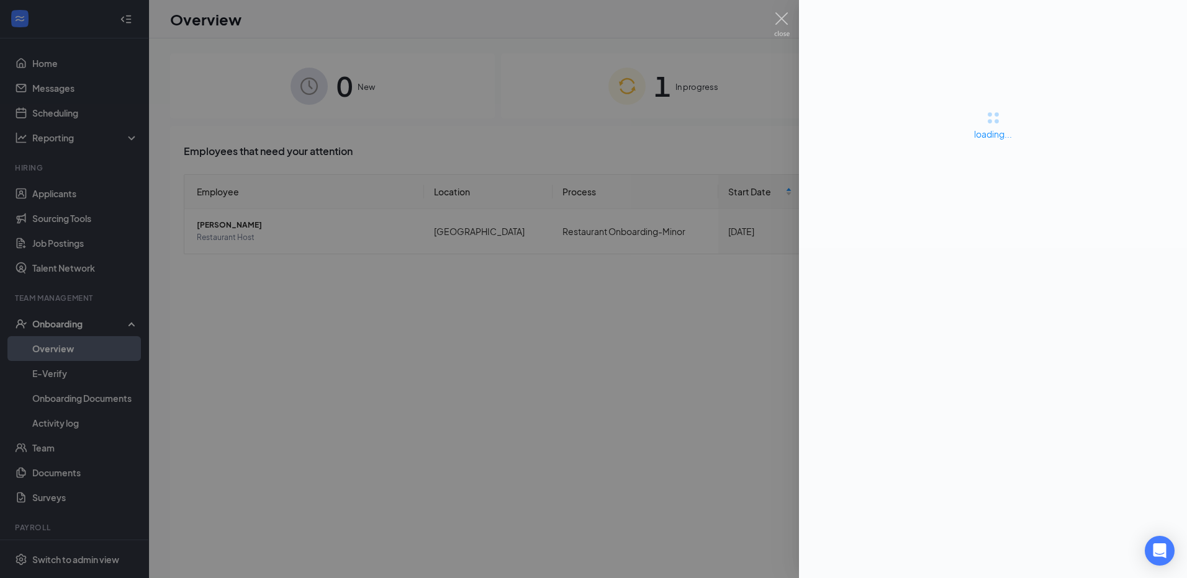
click at [570, 260] on div at bounding box center [593, 289] width 1187 height 578
click at [562, 315] on div at bounding box center [593, 289] width 1187 height 578
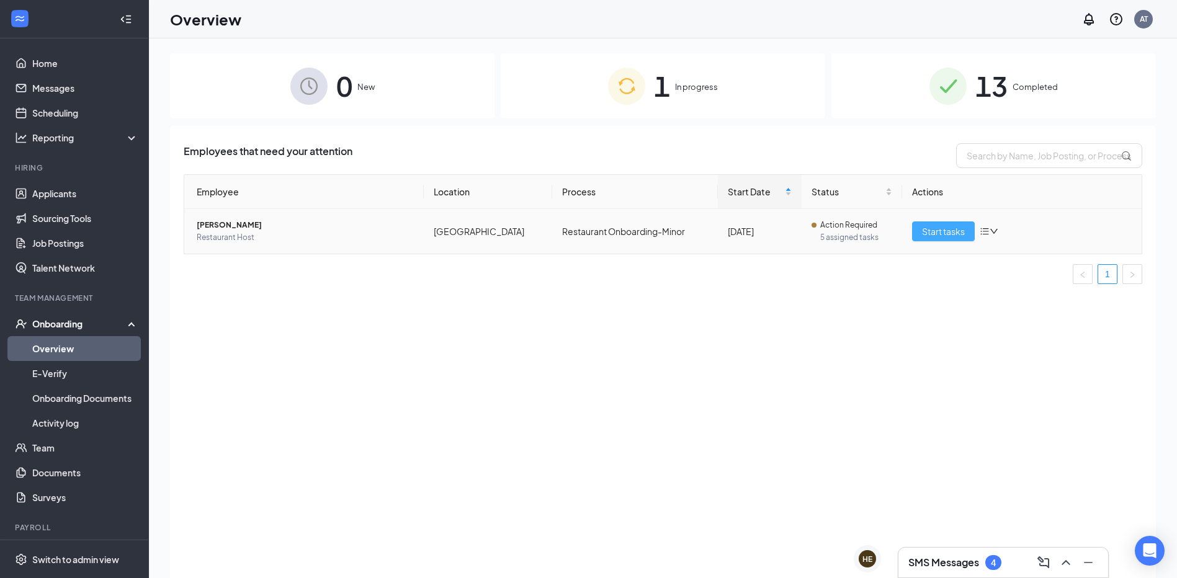
click at [955, 231] on span "Start tasks" at bounding box center [943, 232] width 43 height 14
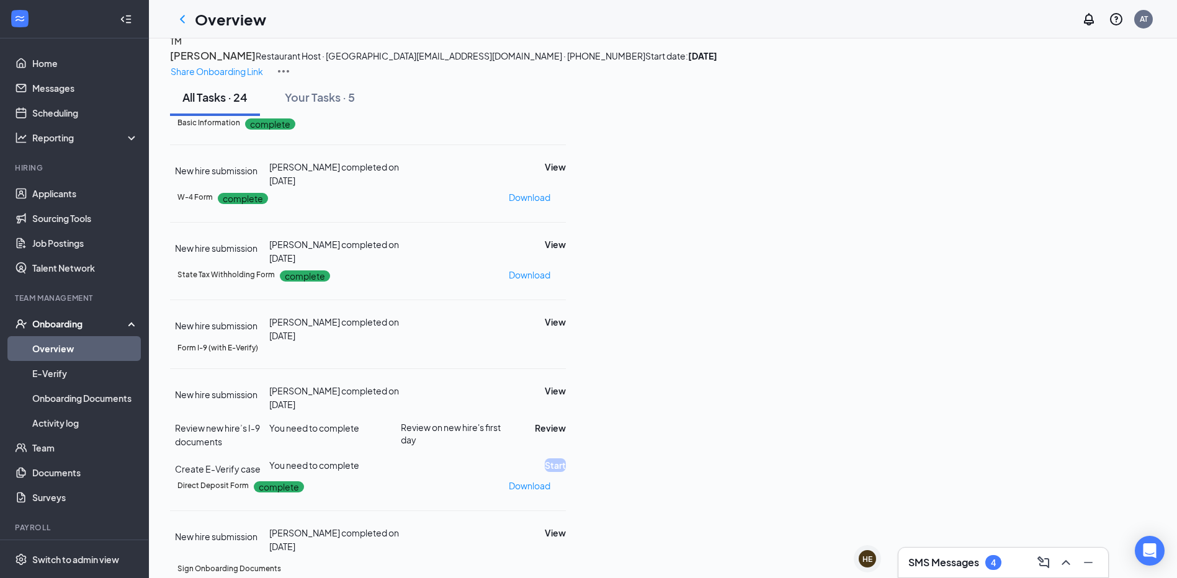
scroll to position [186, 0]
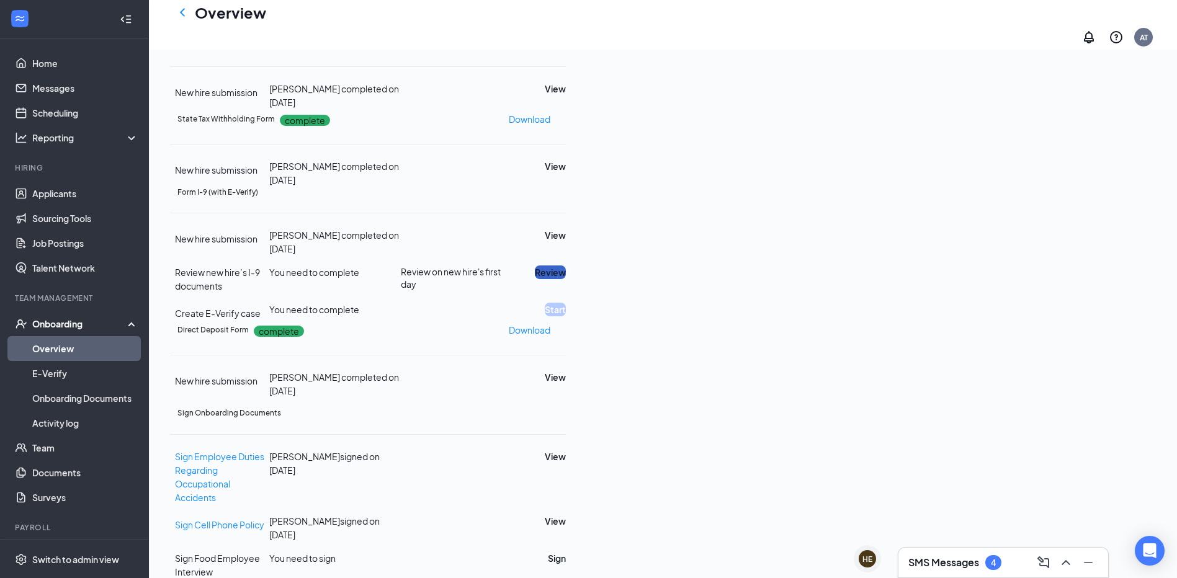
click at [566, 279] on button "Review" at bounding box center [550, 273] width 31 height 14
